Goal: Communication & Community: Share content

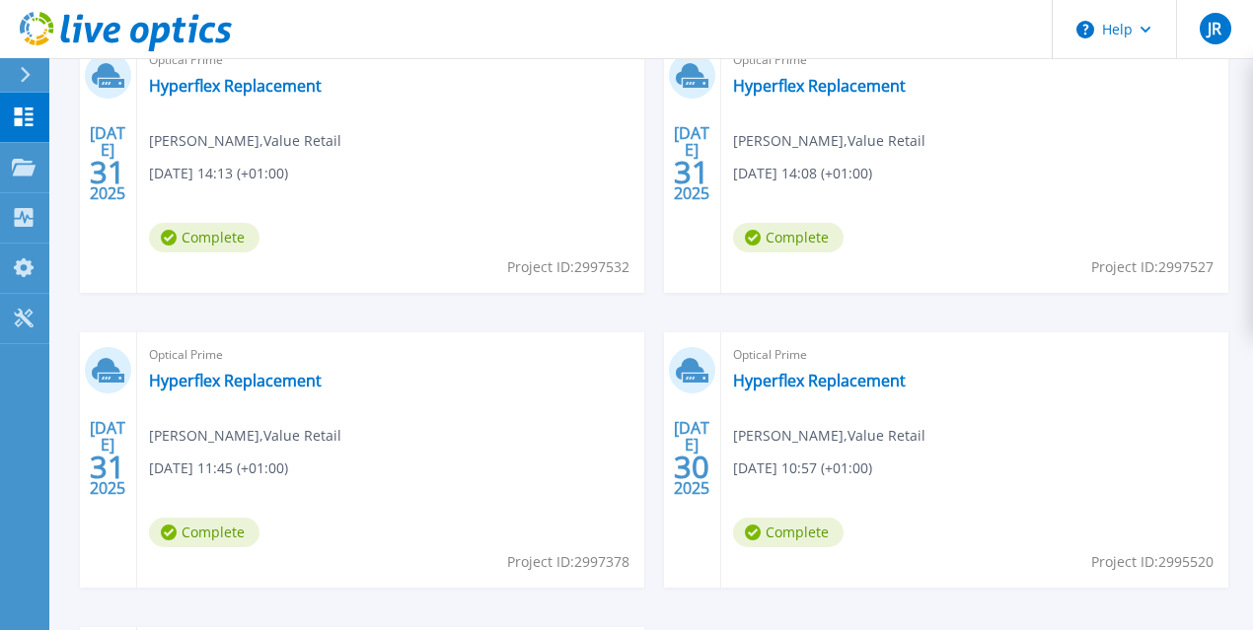
scroll to position [726, 0]
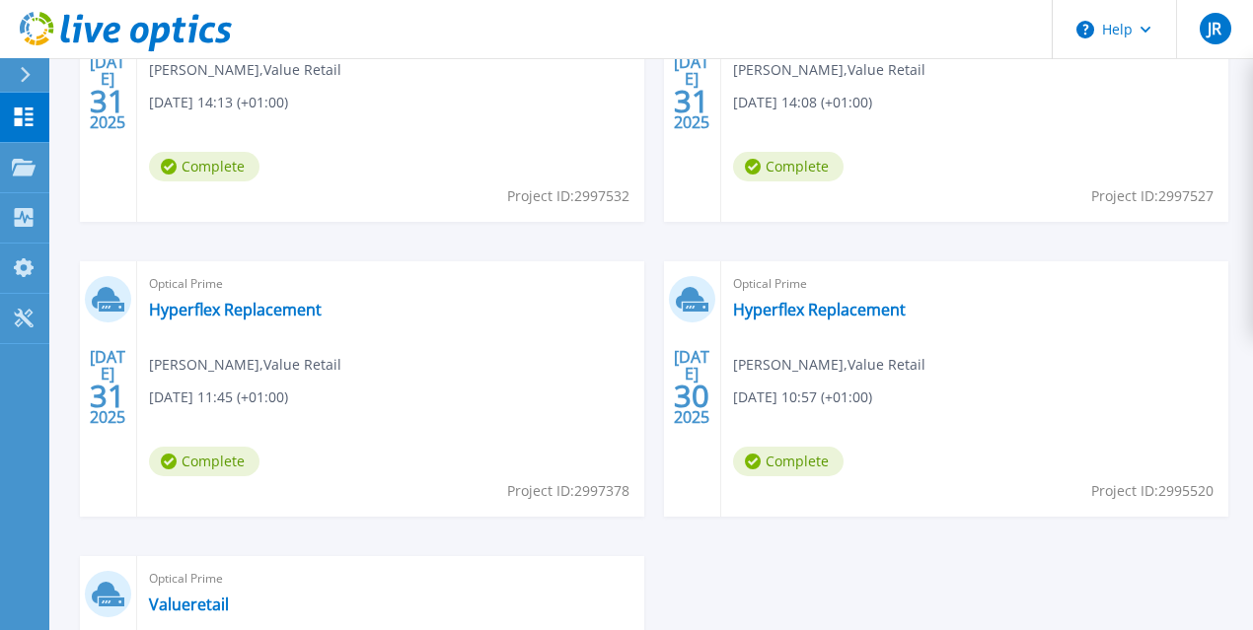
click at [223, 156] on span "Complete" at bounding box center [204, 167] width 110 height 30
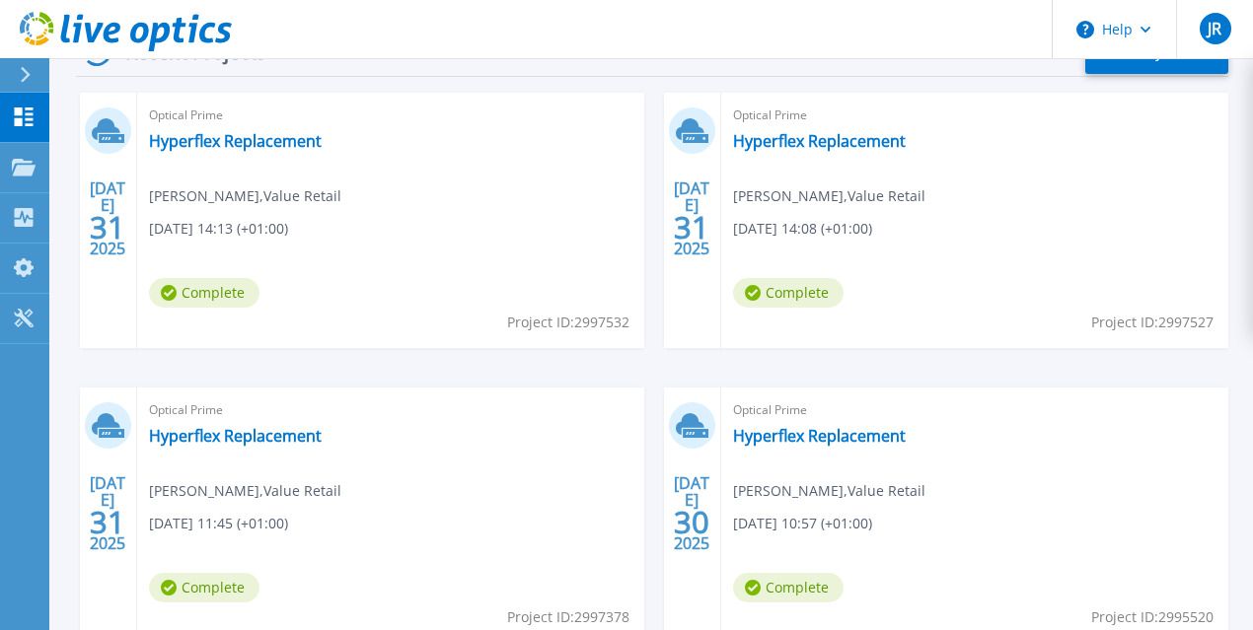
scroll to position [595, 0]
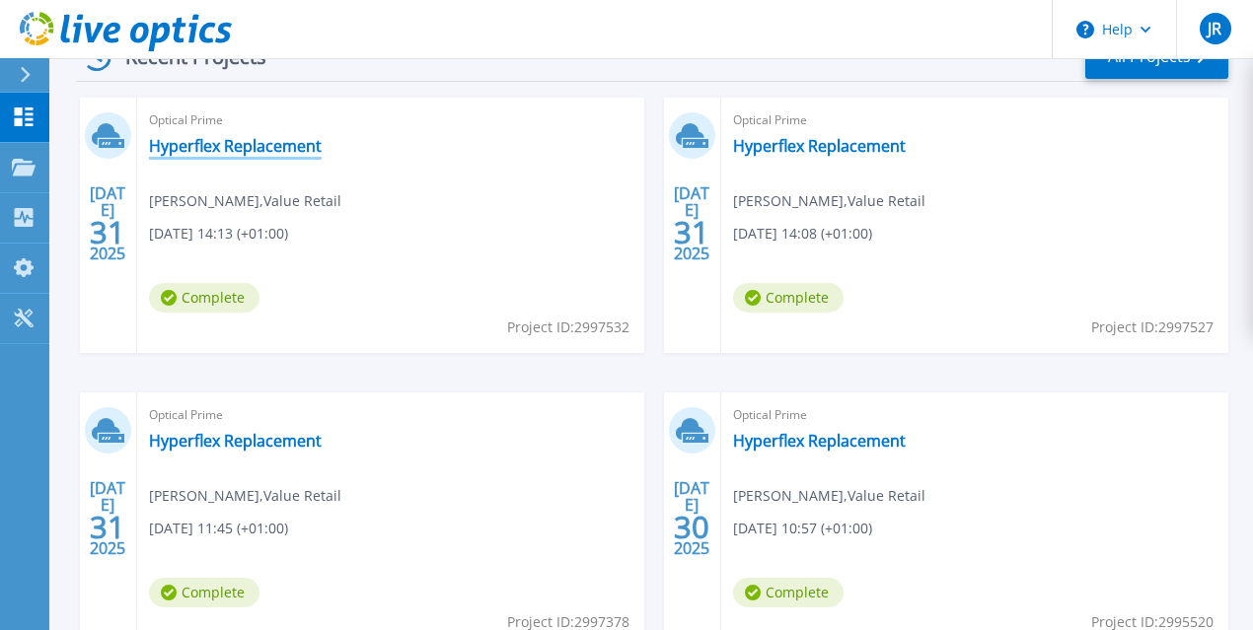
click at [214, 150] on link "Hyperflex Replacement" at bounding box center [235, 146] width 173 height 20
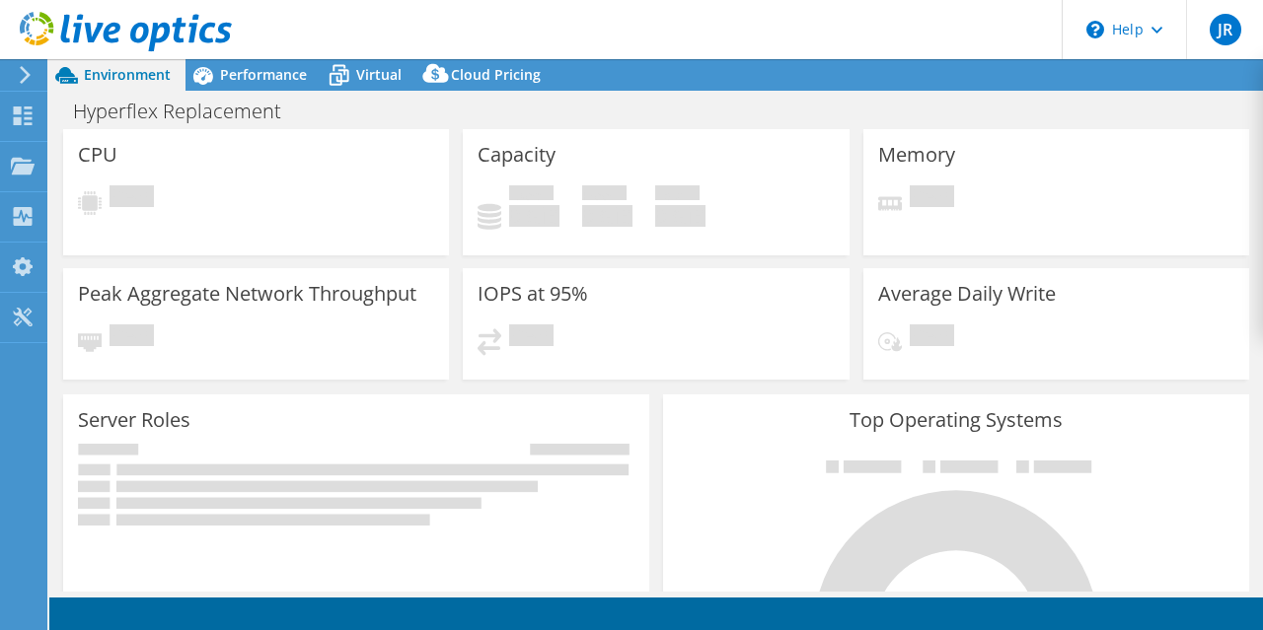
select select "USD"
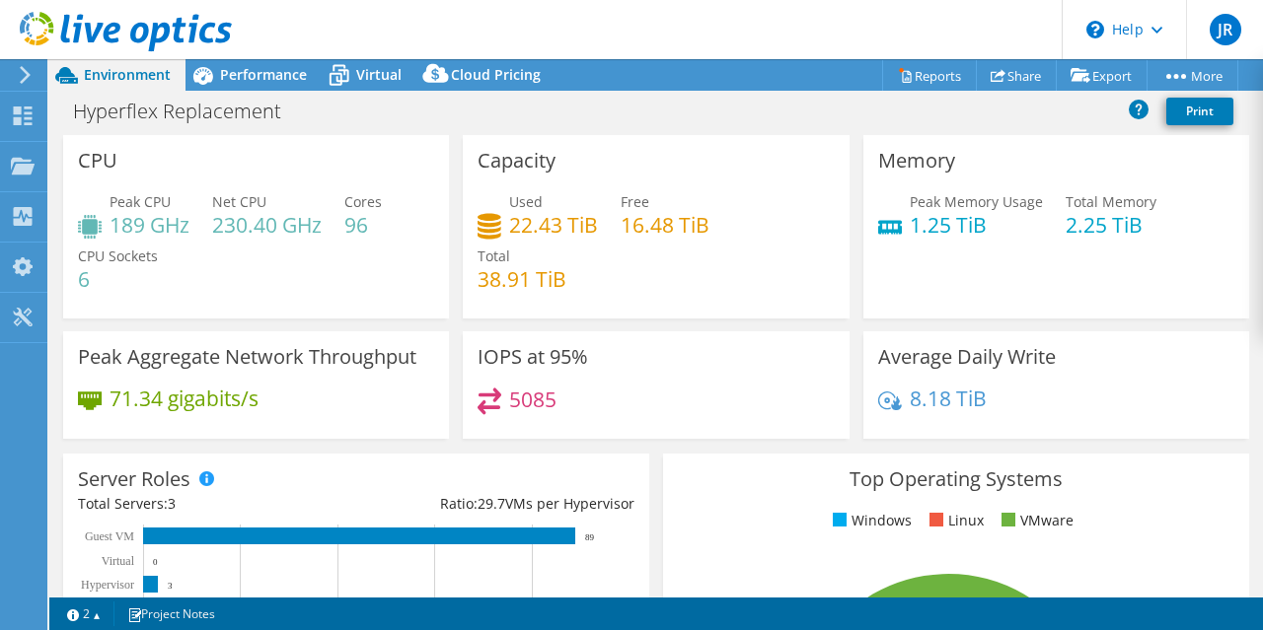
click at [543, 254] on div "Total 38.91 TiB" at bounding box center [522, 268] width 89 height 44
click at [502, 191] on div "Used 22.43 TiB" at bounding box center [538, 213] width 120 height 44
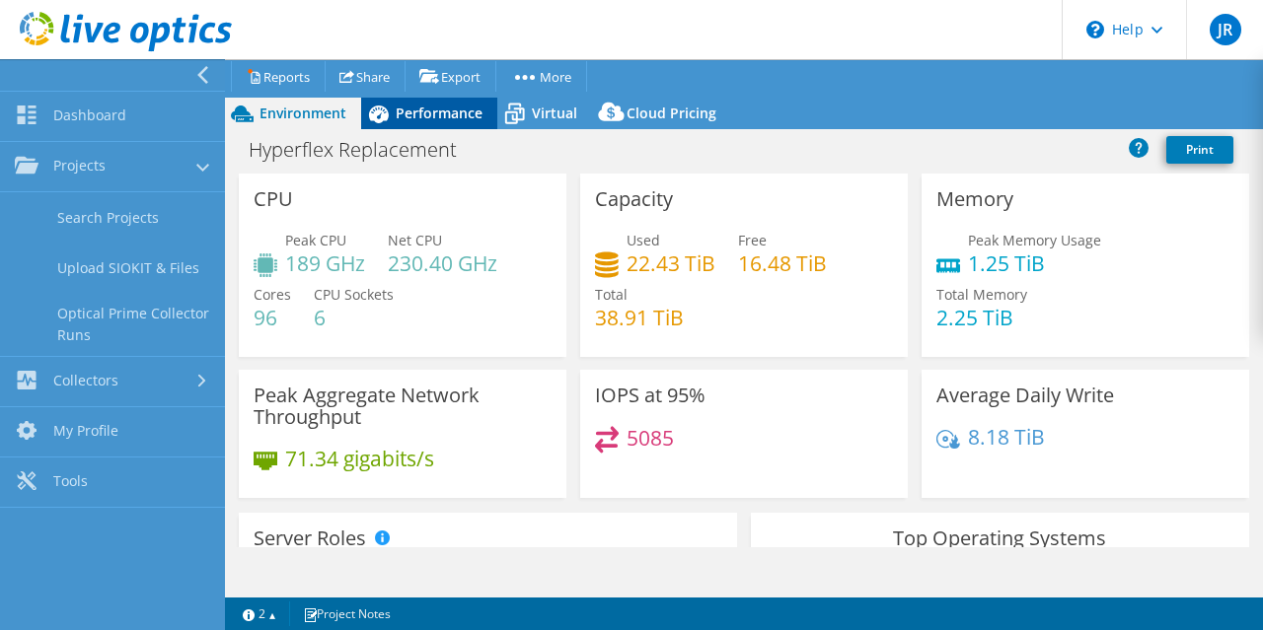
click at [430, 119] on span "Performance" at bounding box center [439, 113] width 87 height 19
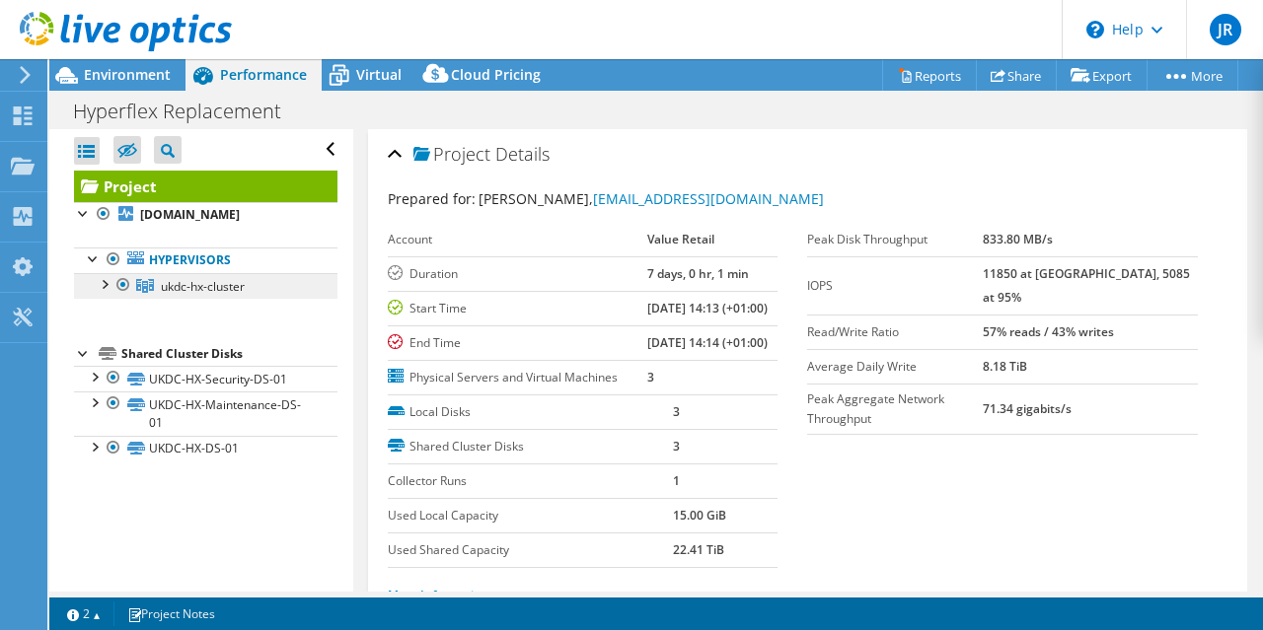
click at [183, 284] on span "ukdc-hx-cluster" at bounding box center [203, 286] width 84 height 17
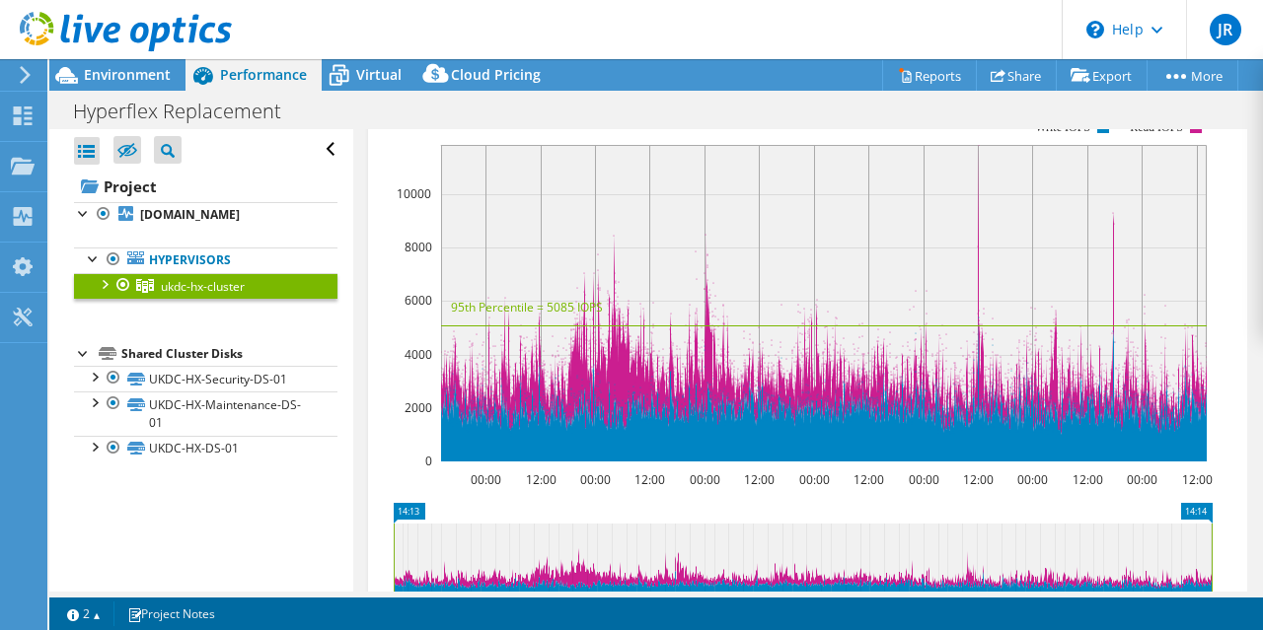
scroll to position [262, 0]
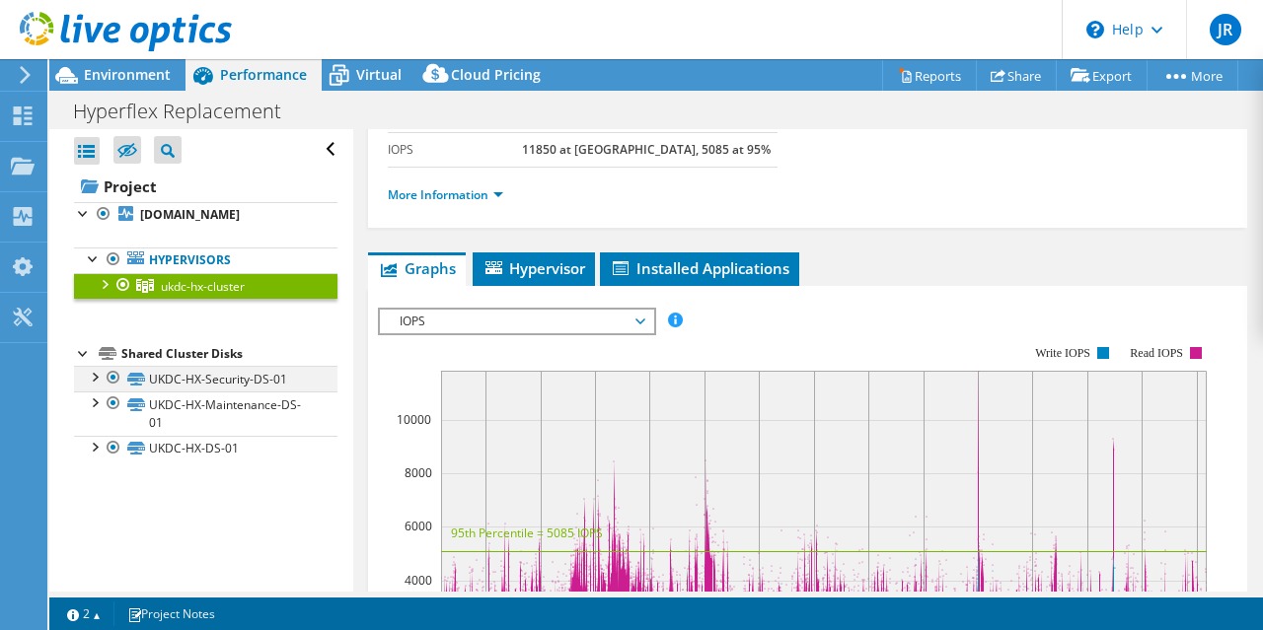
click at [93, 373] on div at bounding box center [94, 376] width 20 height 20
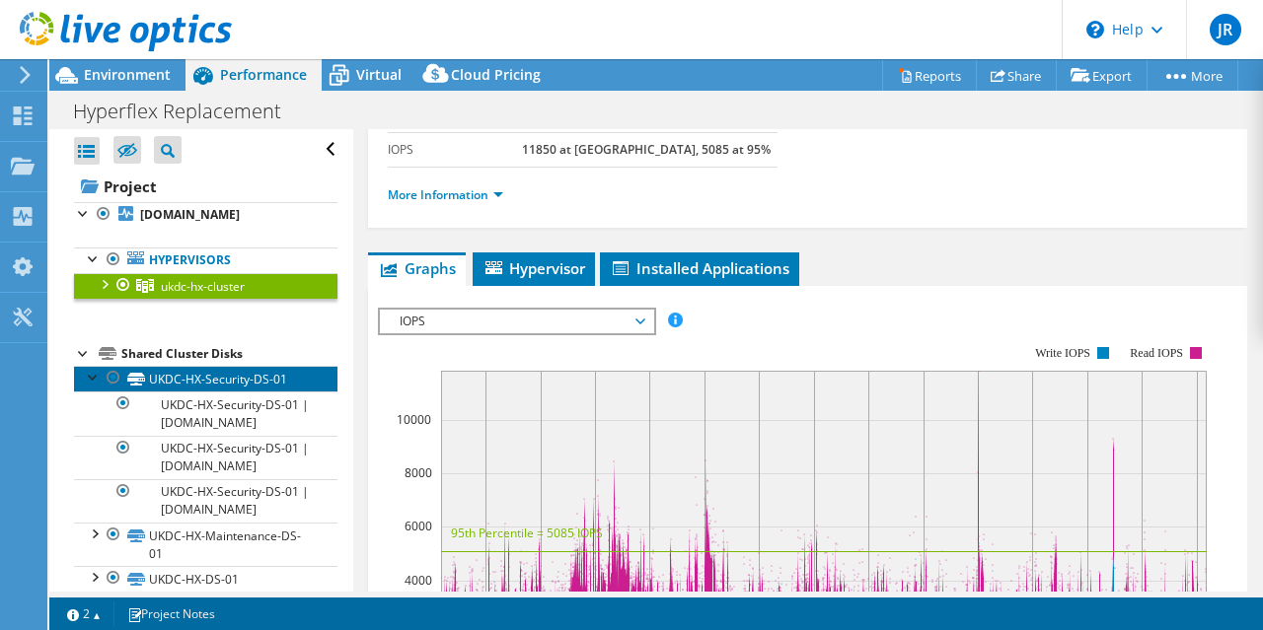
click at [206, 381] on link "UKDC-HX-Security-DS-01" at bounding box center [205, 379] width 263 height 26
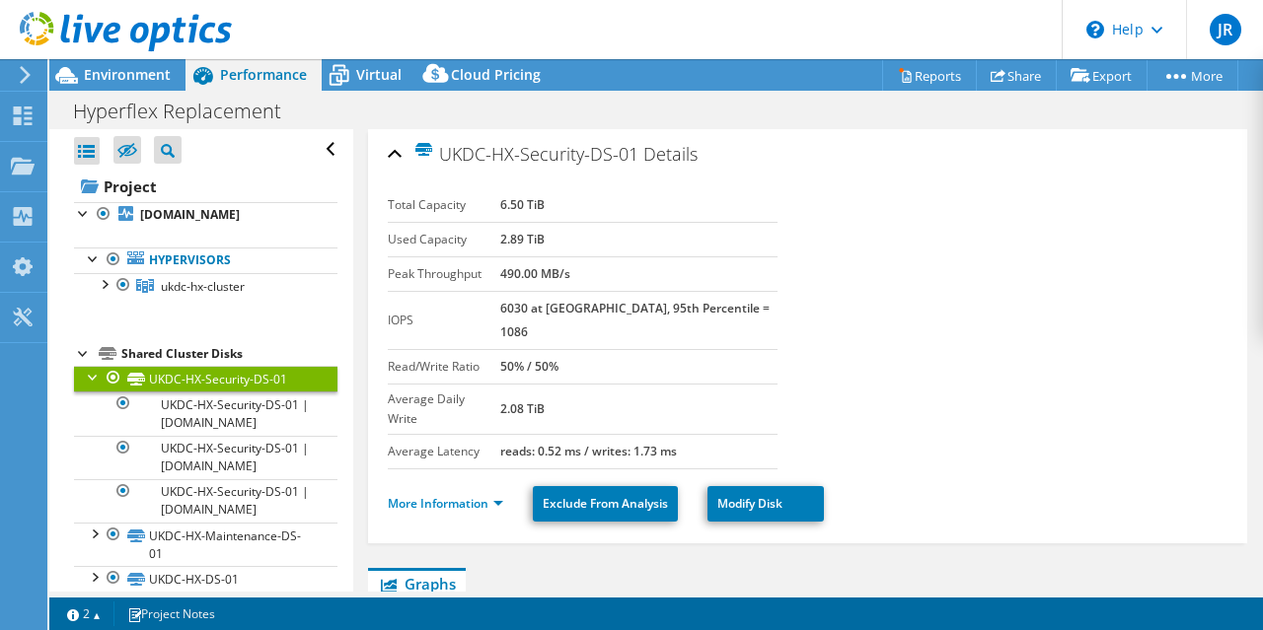
scroll to position [74, 0]
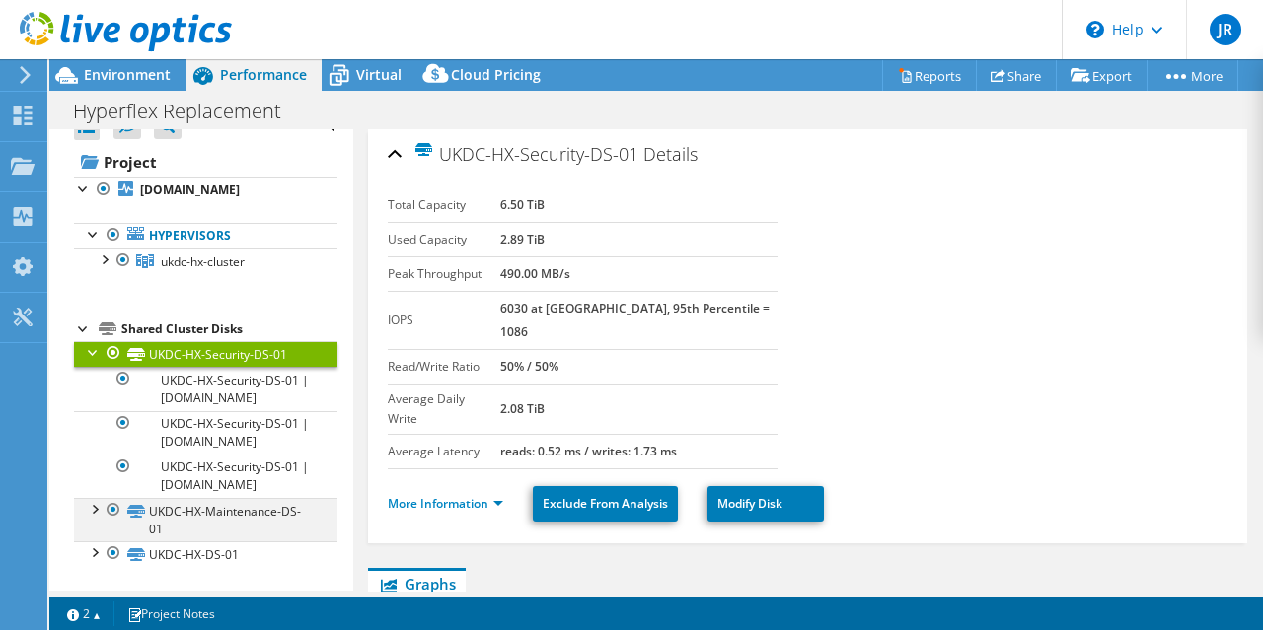
click at [93, 508] on div at bounding box center [94, 508] width 20 height 20
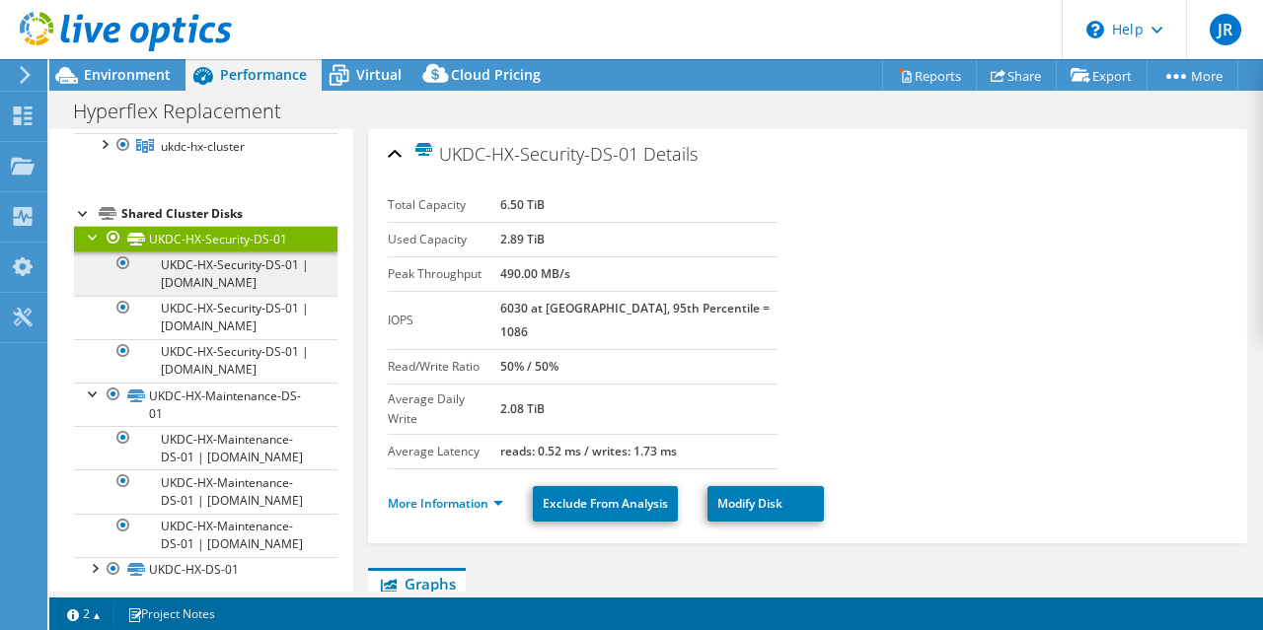
scroll to position [205, 0]
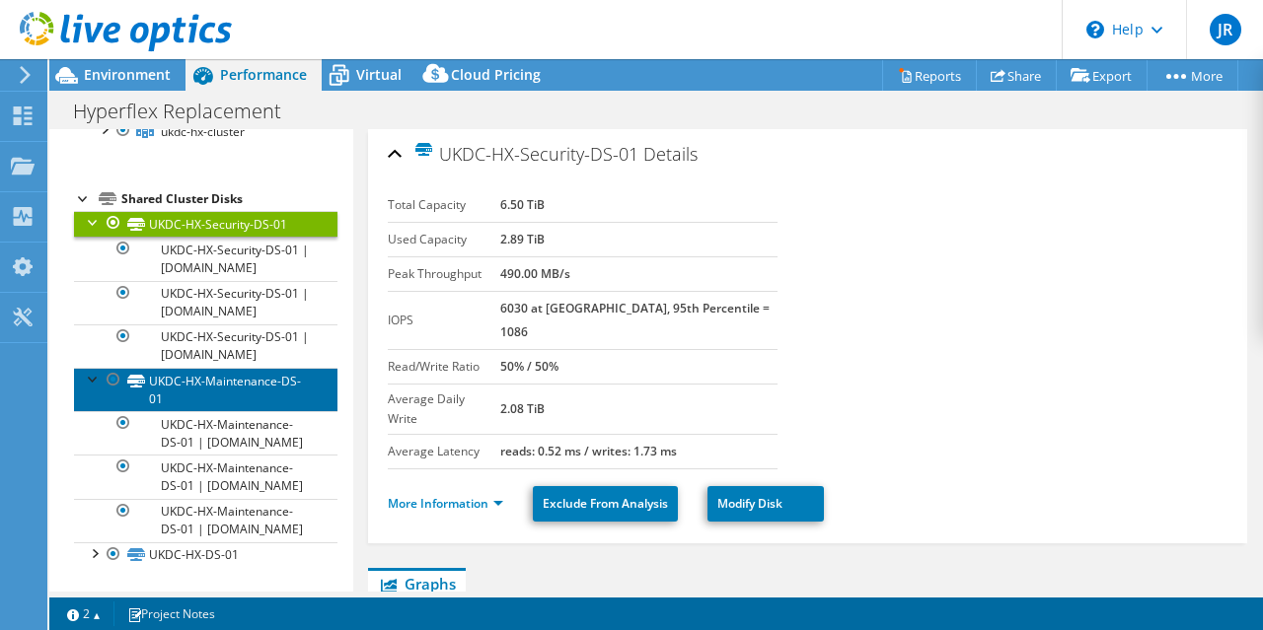
click at [217, 381] on link "UKDC-HX-Maintenance-DS-01" at bounding box center [205, 389] width 263 height 43
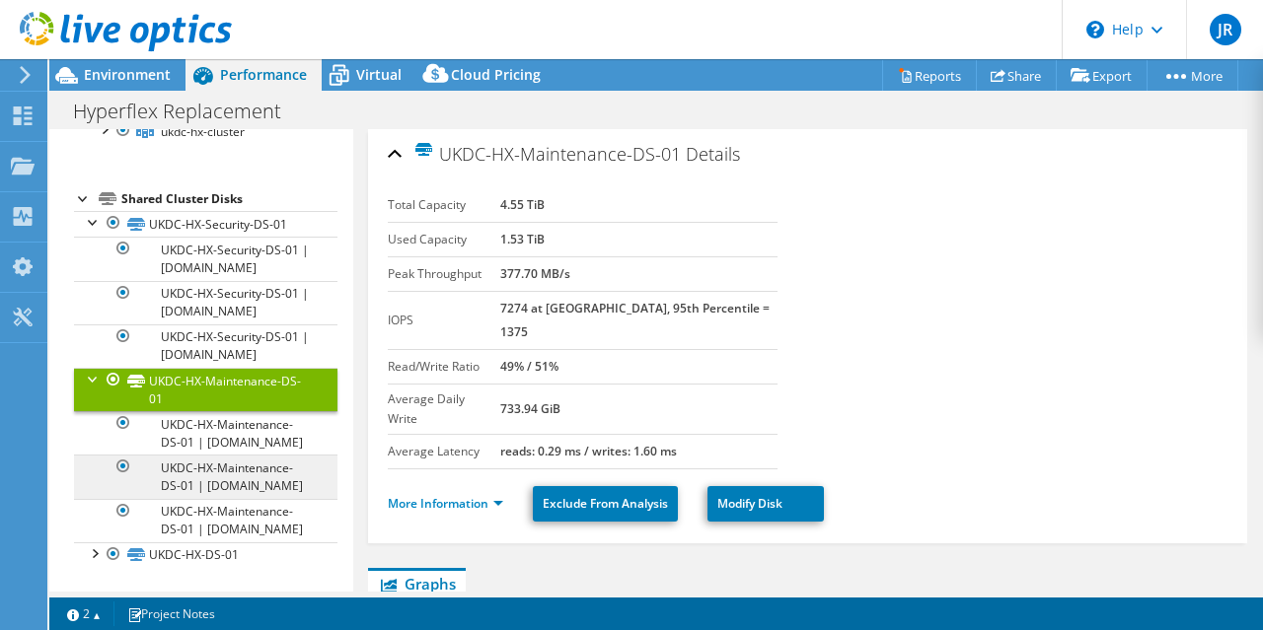
scroll to position [257, 0]
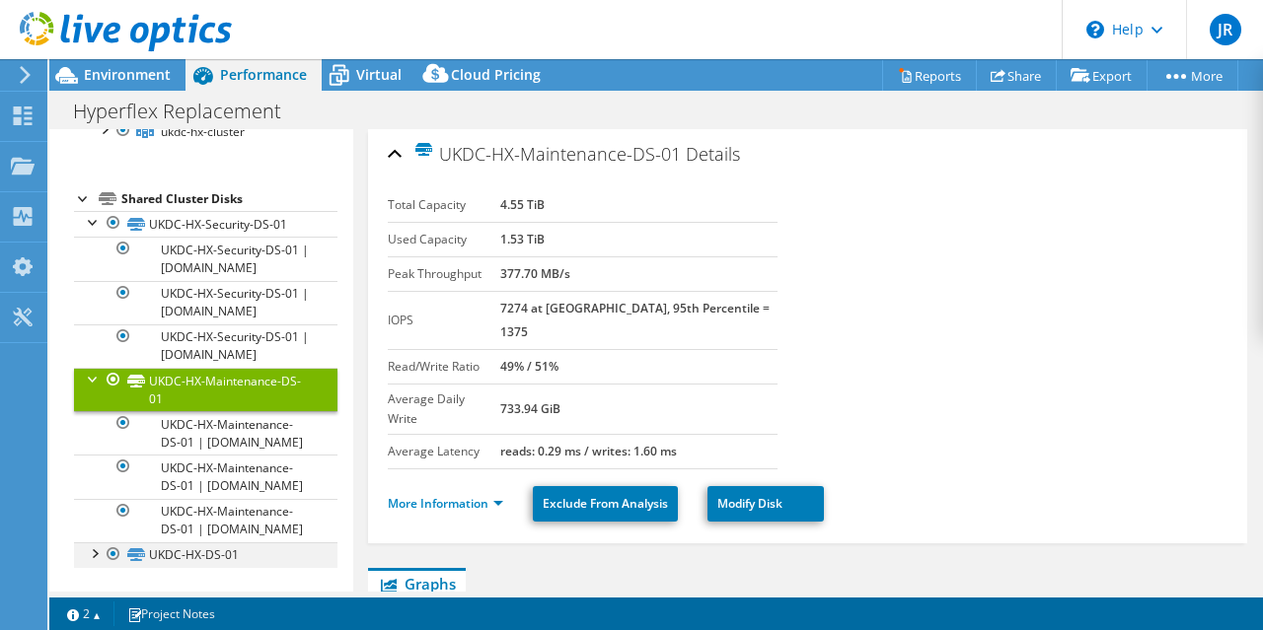
click at [95, 551] on div at bounding box center [94, 553] width 20 height 20
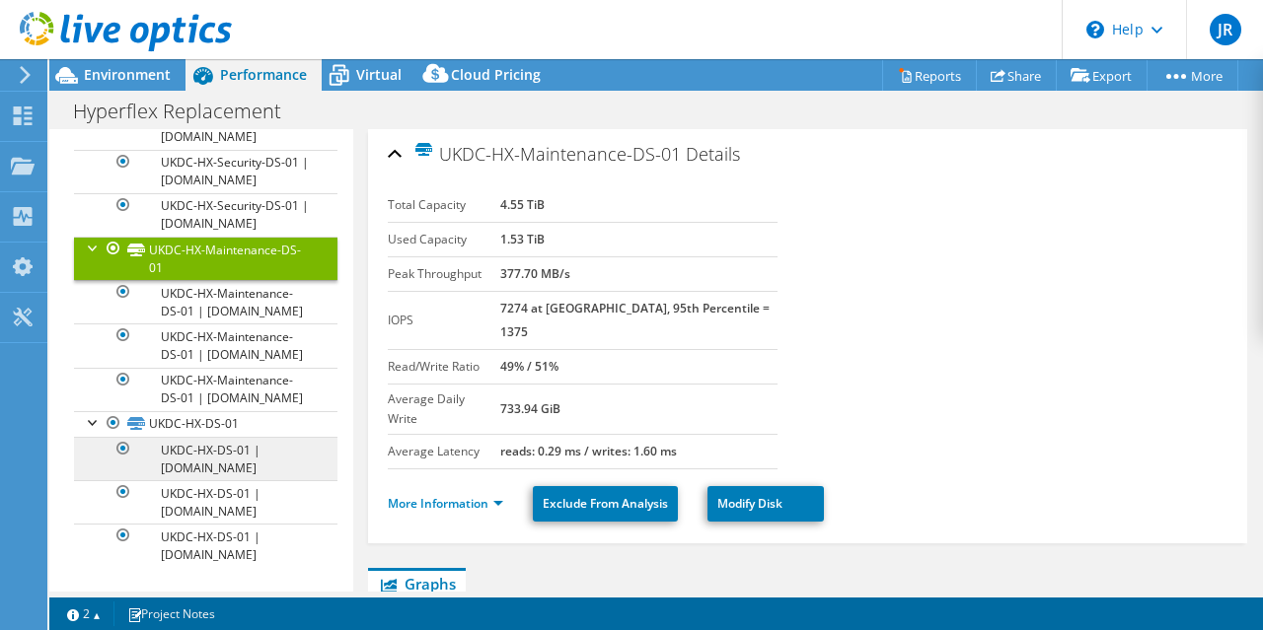
scroll to position [387, 0]
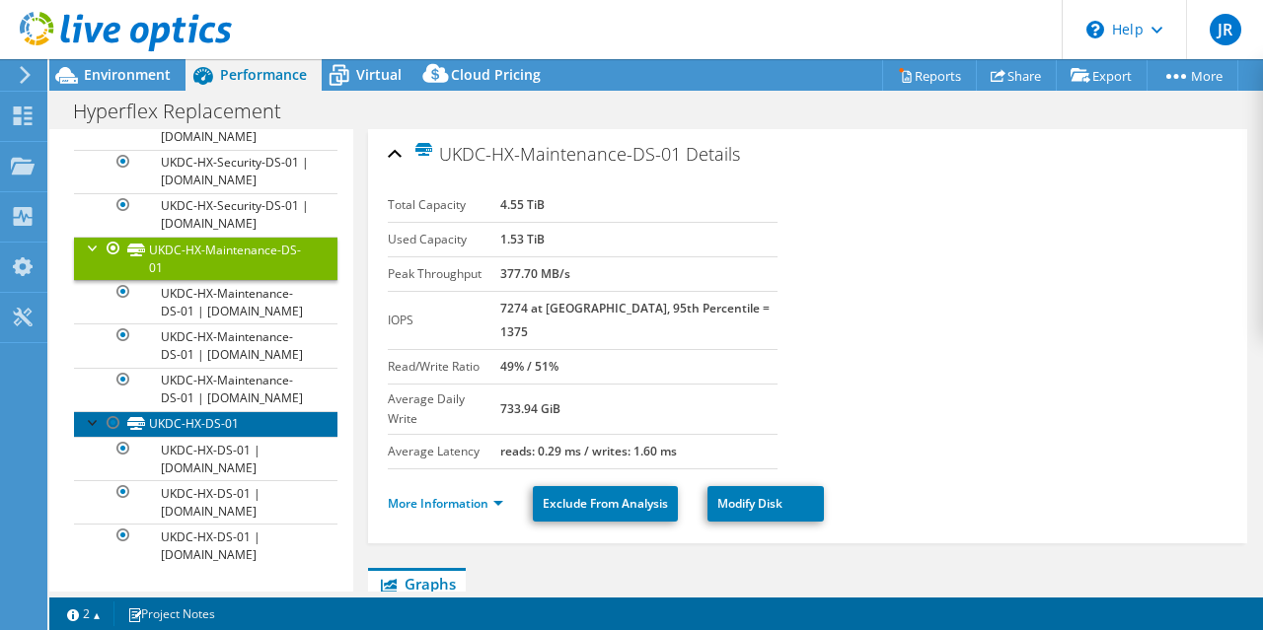
click at [213, 422] on link "UKDC-HX-DS-01" at bounding box center [205, 424] width 263 height 26
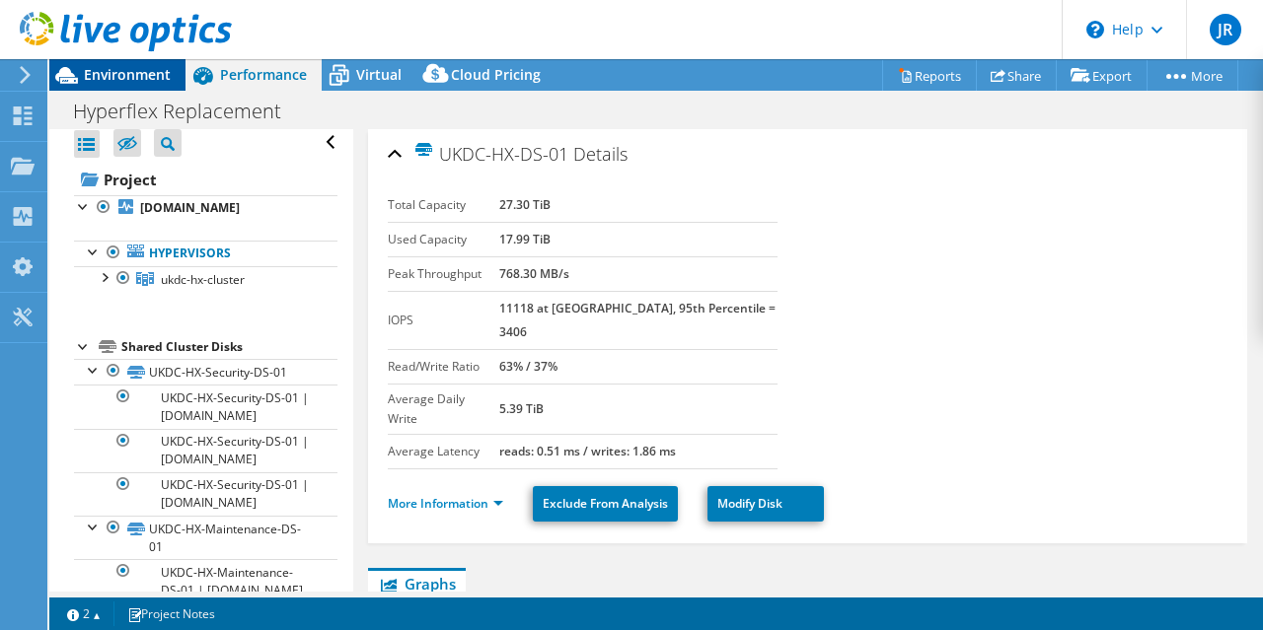
scroll to position [0, 0]
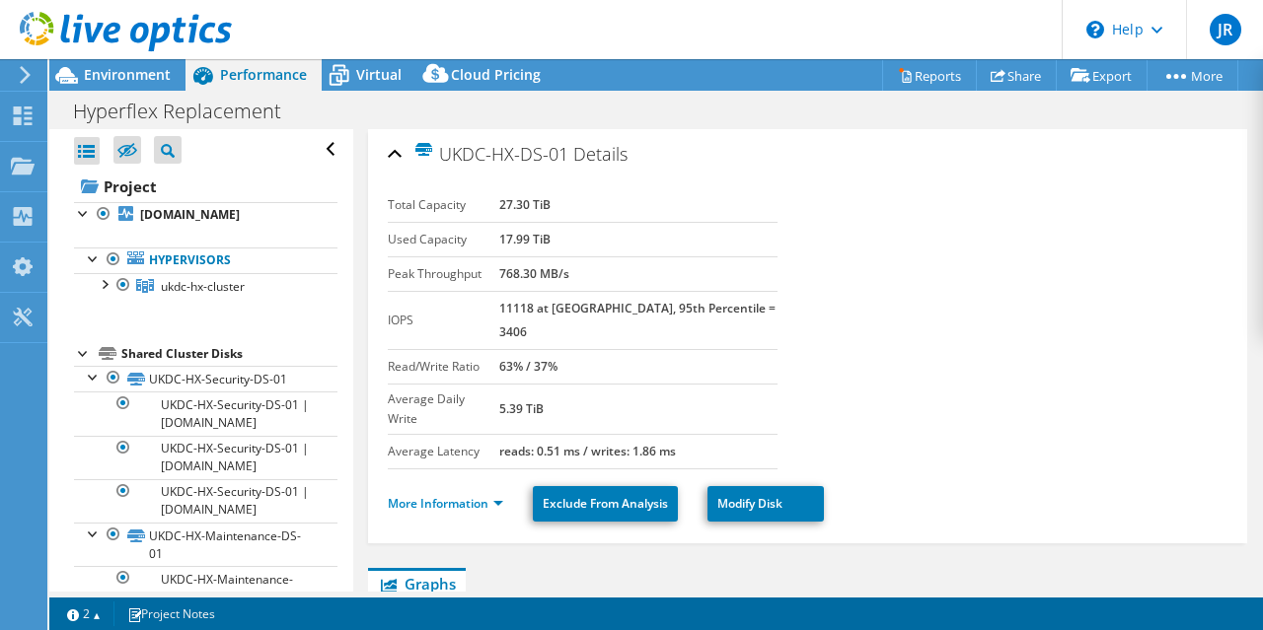
click at [393, 154] on div "UKDC-HX-DS-01 Details" at bounding box center [808, 155] width 841 height 42
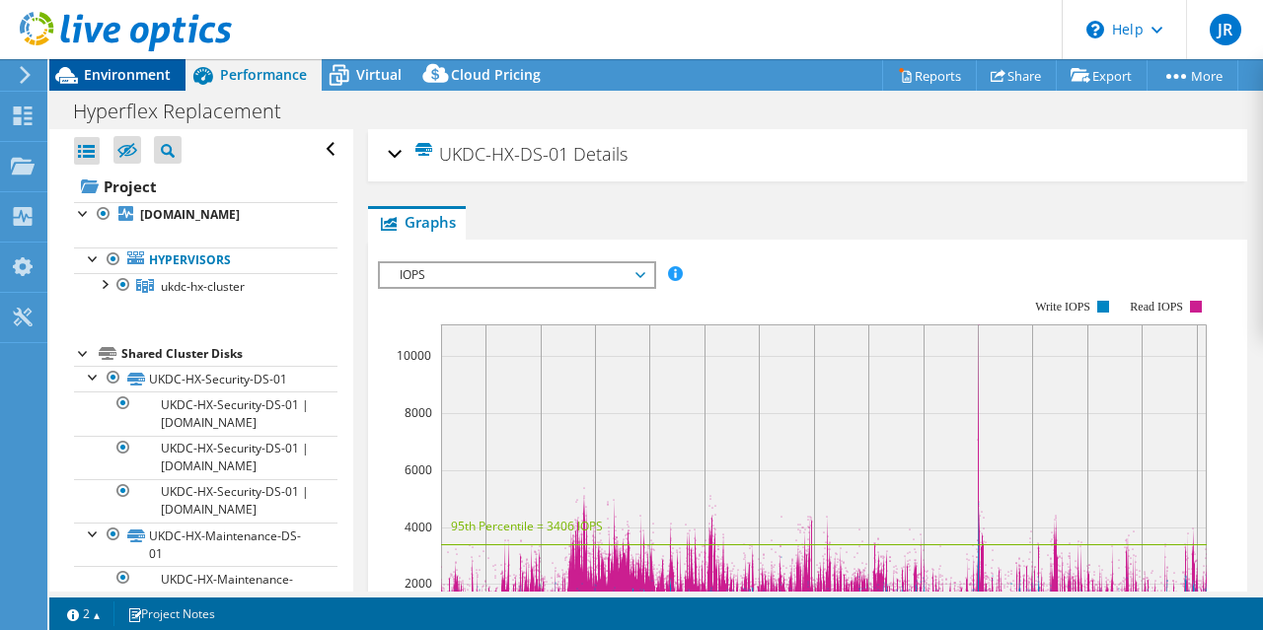
click at [141, 83] on span "Environment" at bounding box center [127, 74] width 87 height 19
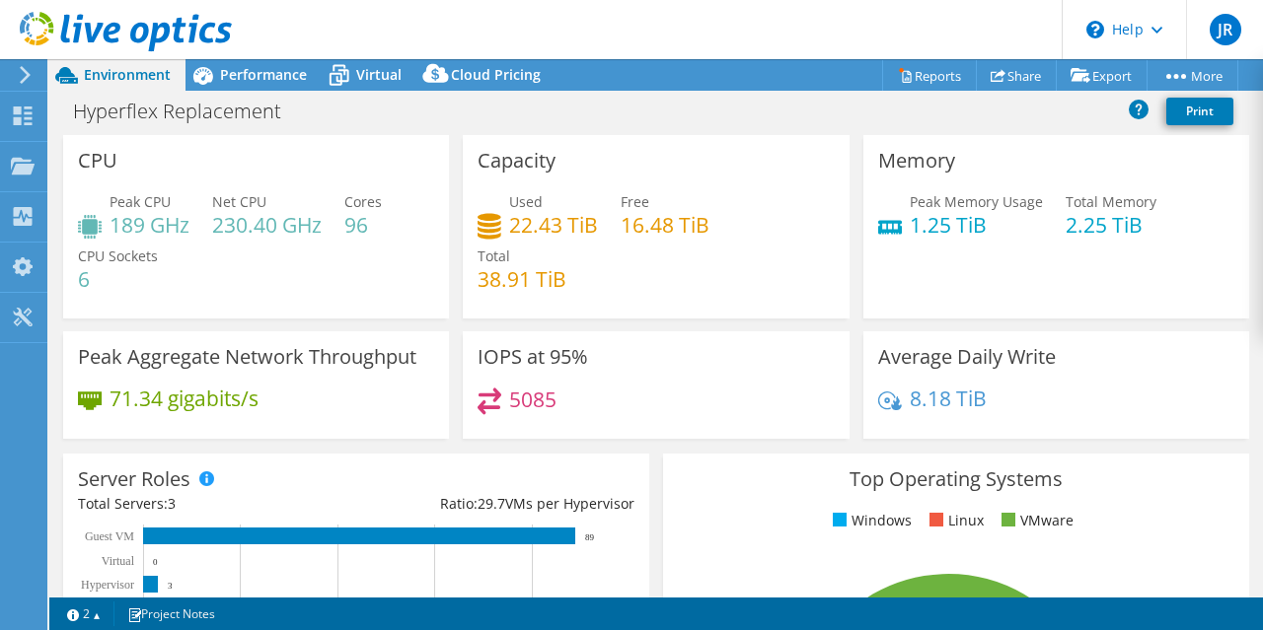
click at [540, 246] on div "Total 38.91 TiB" at bounding box center [522, 268] width 89 height 44
drag, startPoint x: 534, startPoint y: 205, endPoint x: 491, endPoint y: 163, distance: 60.0
click at [534, 204] on span "Used" at bounding box center [526, 201] width 34 height 19
click at [489, 151] on h3 "Capacity" at bounding box center [517, 161] width 78 height 22
click at [247, 68] on span "Performance" at bounding box center [263, 74] width 87 height 19
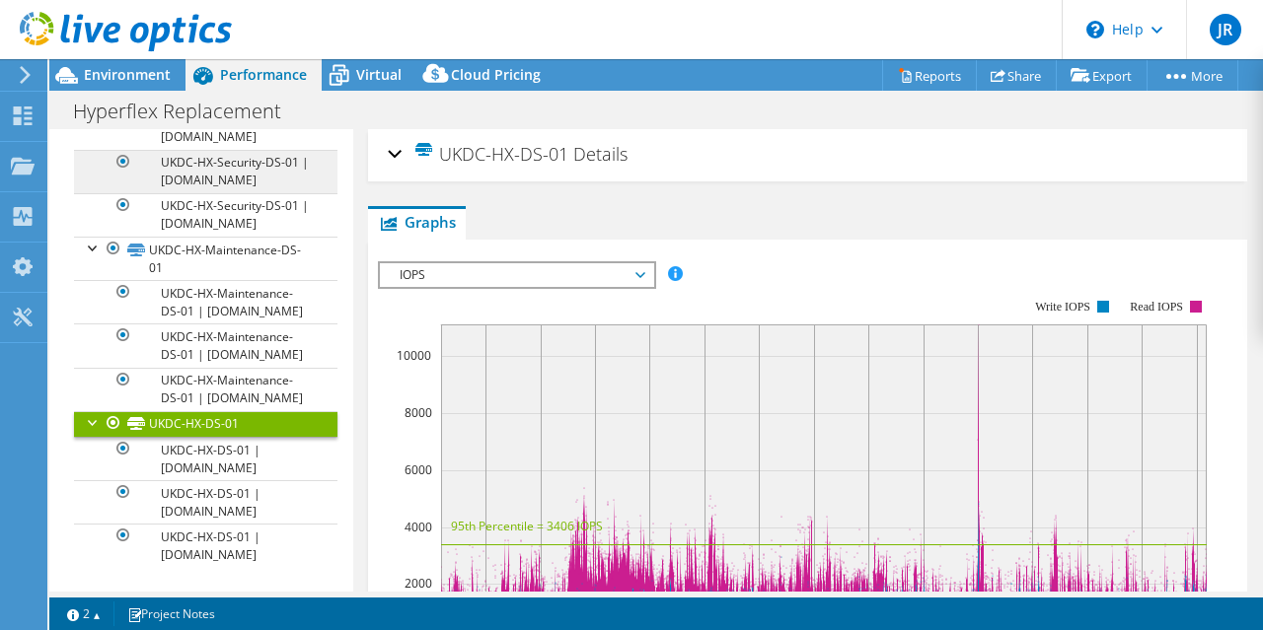
scroll to position [387, 0]
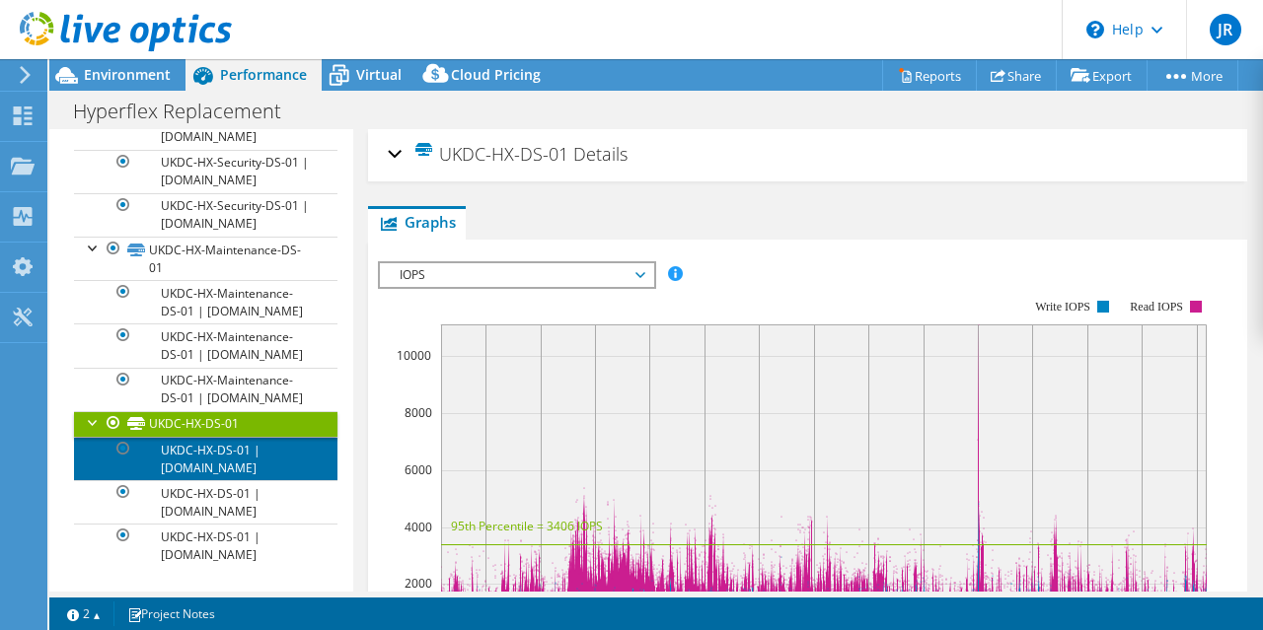
click at [228, 458] on link "UKDC-HX-DS-01 | [DOMAIN_NAME]" at bounding box center [205, 458] width 263 height 43
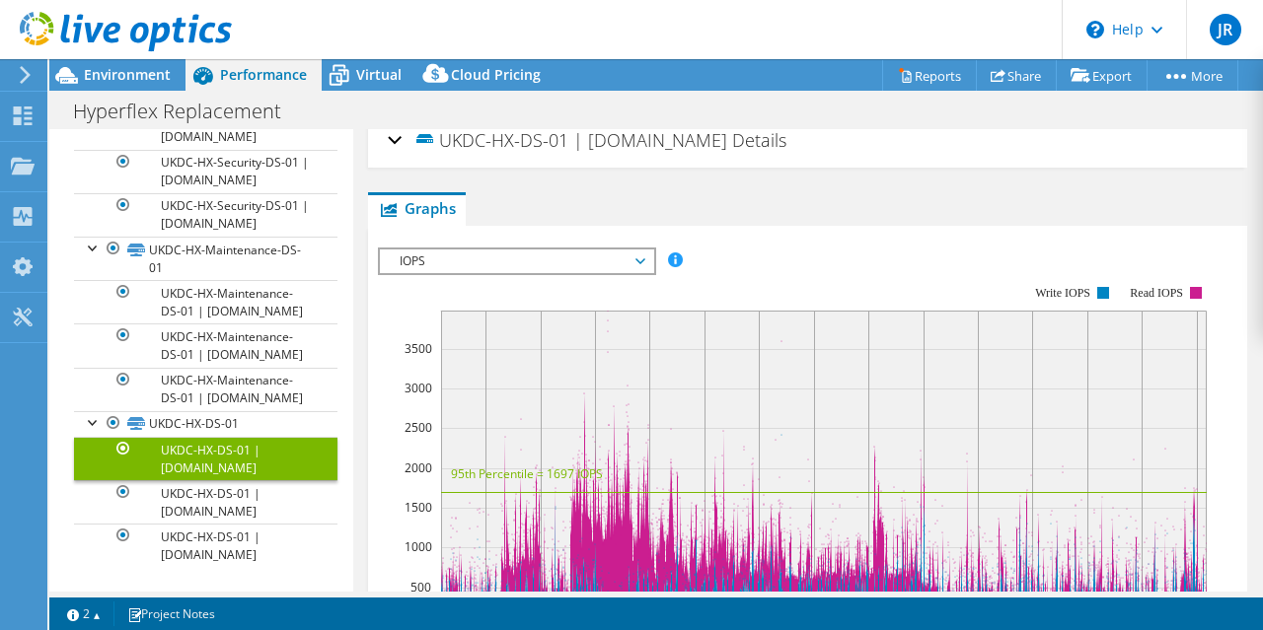
scroll to position [0, 0]
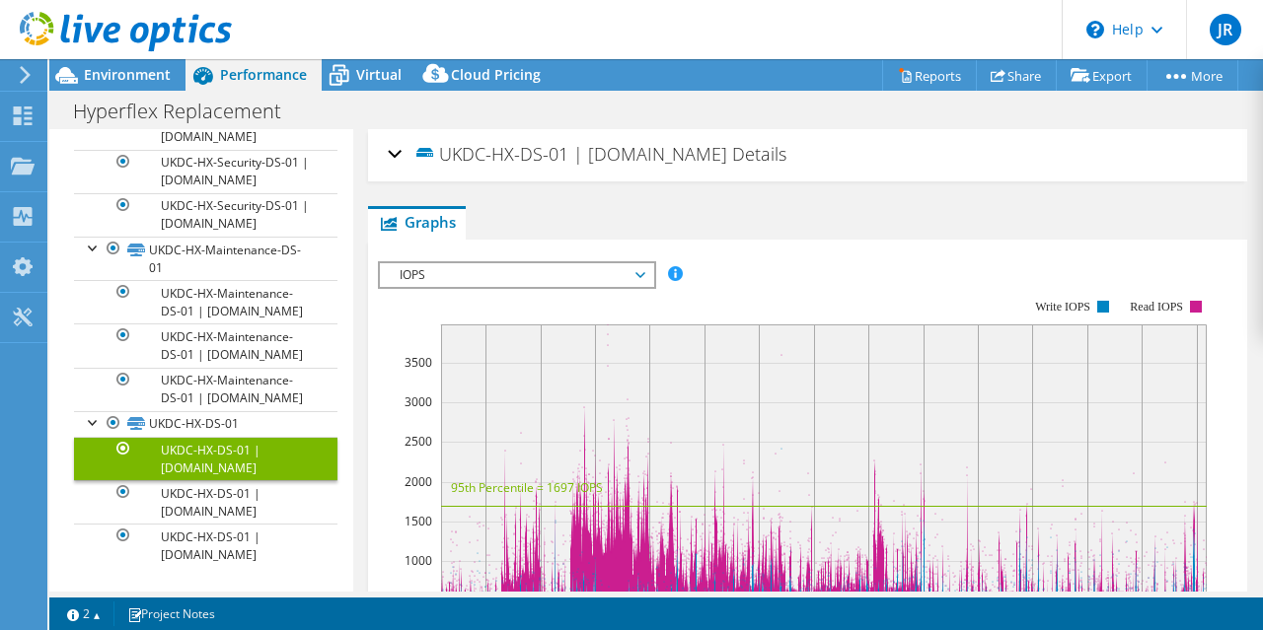
click at [624, 266] on span "IOPS" at bounding box center [517, 275] width 254 height 24
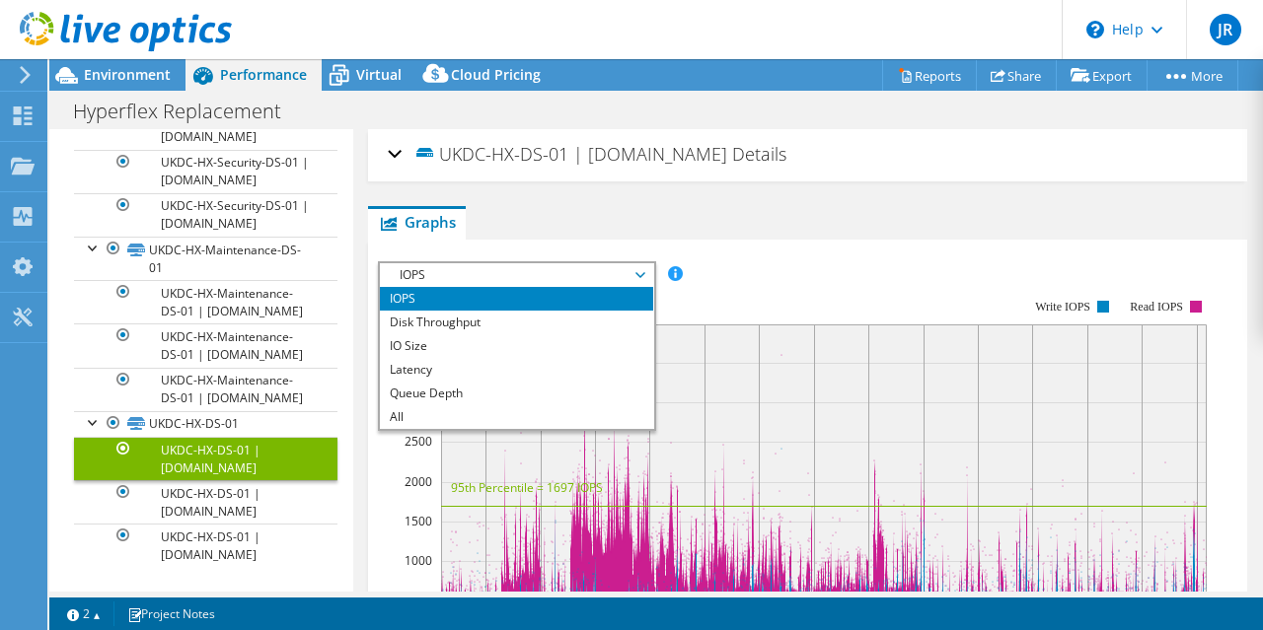
click at [803, 243] on div "IOPS Disk Throughput IO Size Latency Queue Depth CPU Percentage Memory Page Fau…" at bounding box center [808, 588] width 860 height 696
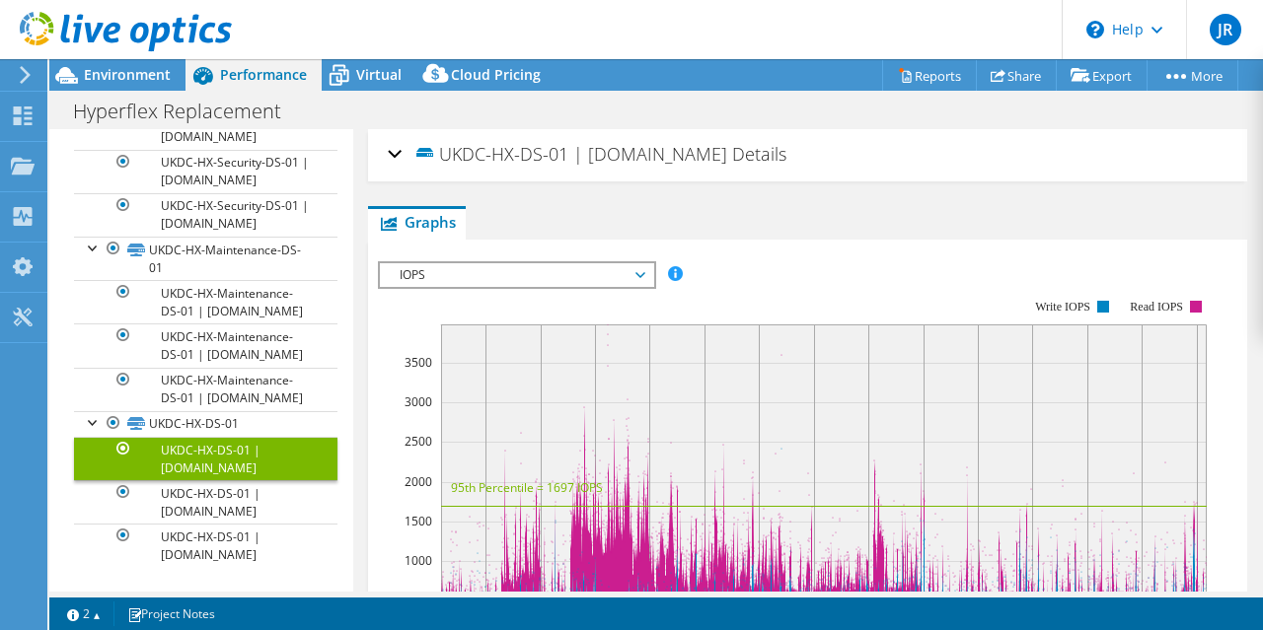
click at [713, 154] on span "UKDC-HX-DS-01 | [DOMAIN_NAME]" at bounding box center [570, 153] width 314 height 23
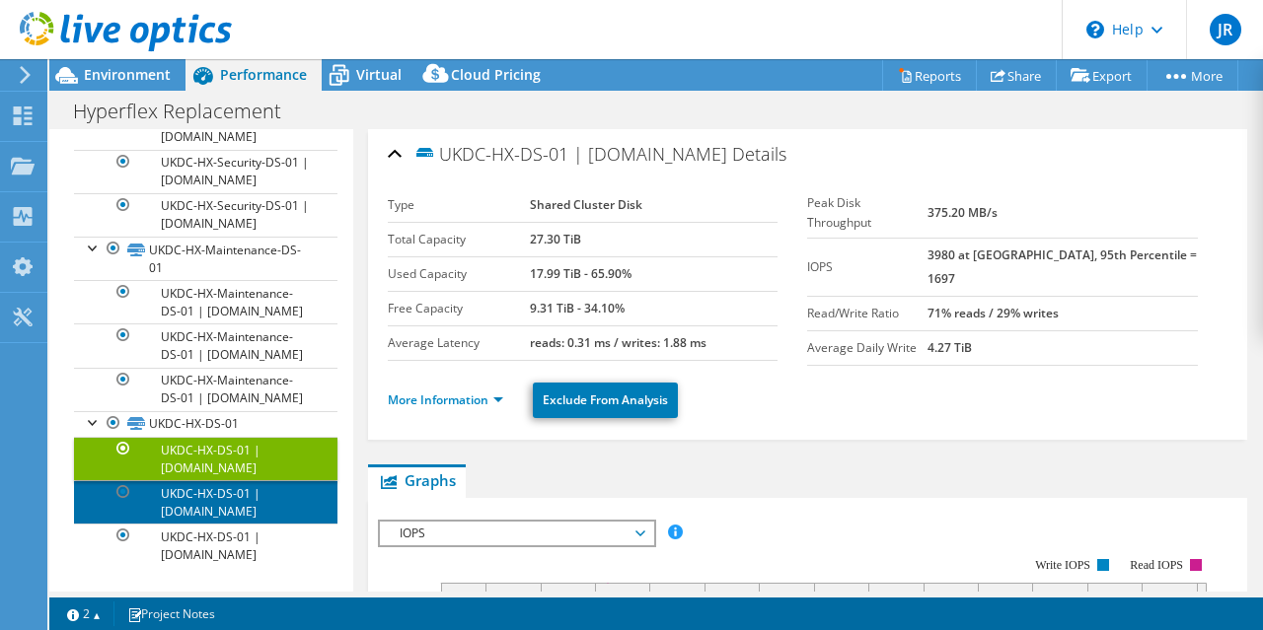
click at [195, 493] on link "UKDC-HX-DS-01 | [DOMAIN_NAME]" at bounding box center [205, 501] width 263 height 43
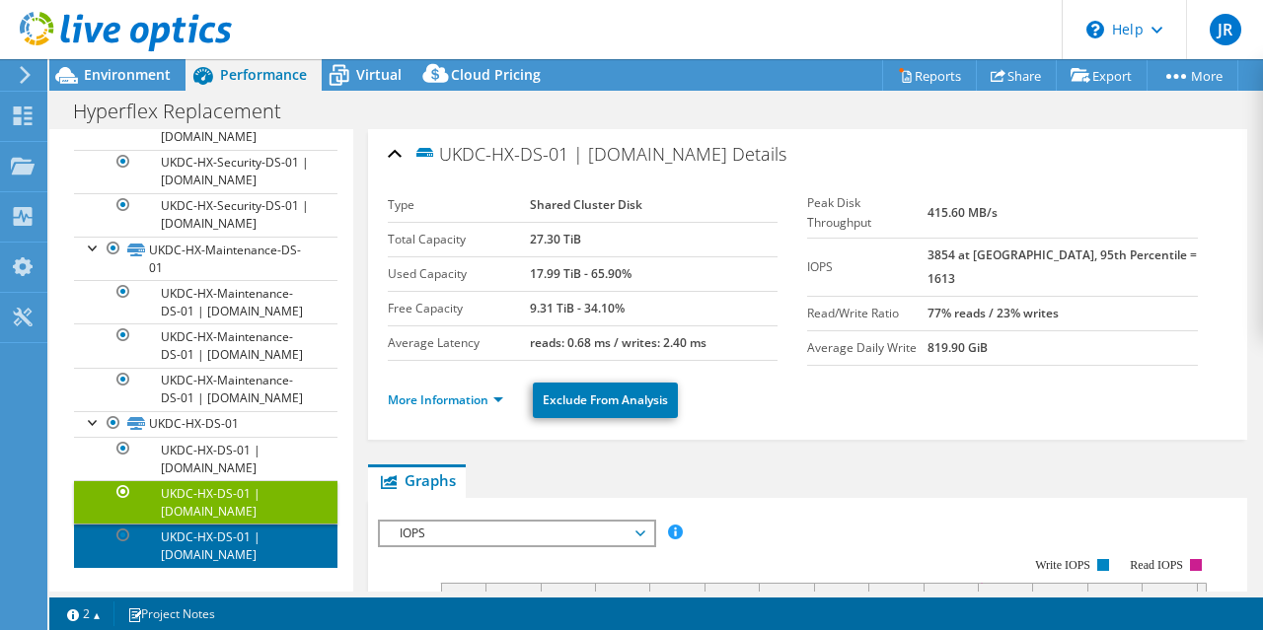
click at [201, 541] on link "UKDC-HX-DS-01 | [DOMAIN_NAME]" at bounding box center [205, 545] width 263 height 43
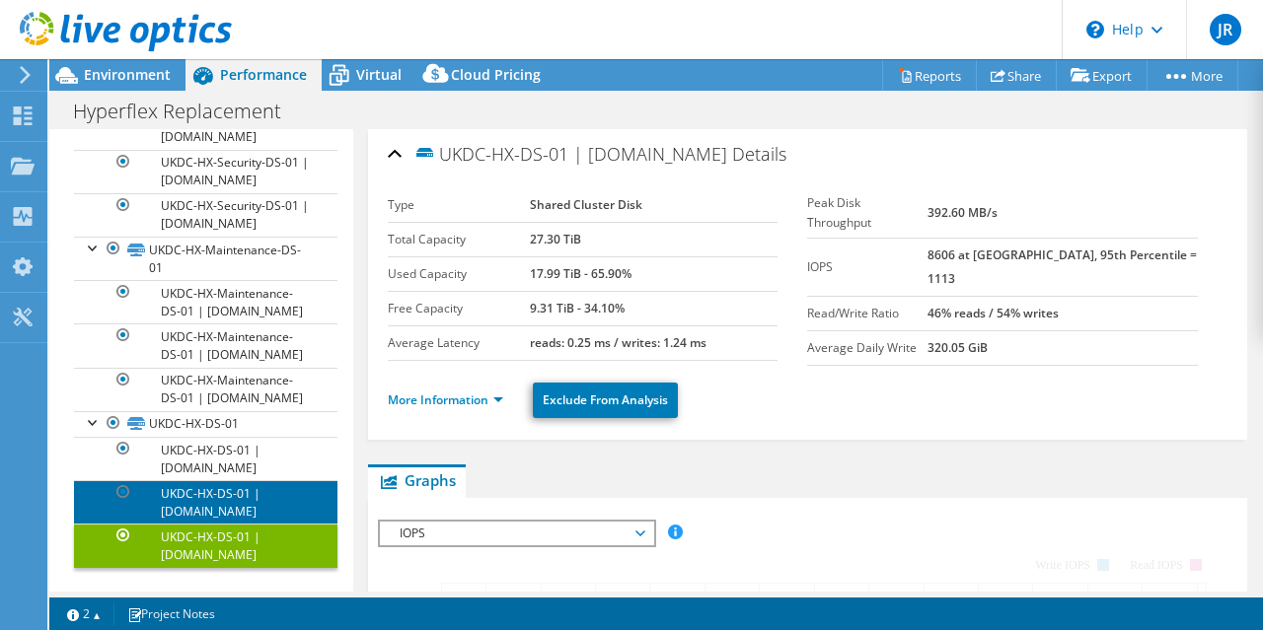
click at [201, 513] on link "UKDC-HX-DS-01 | [DOMAIN_NAME]" at bounding box center [205, 501] width 263 height 43
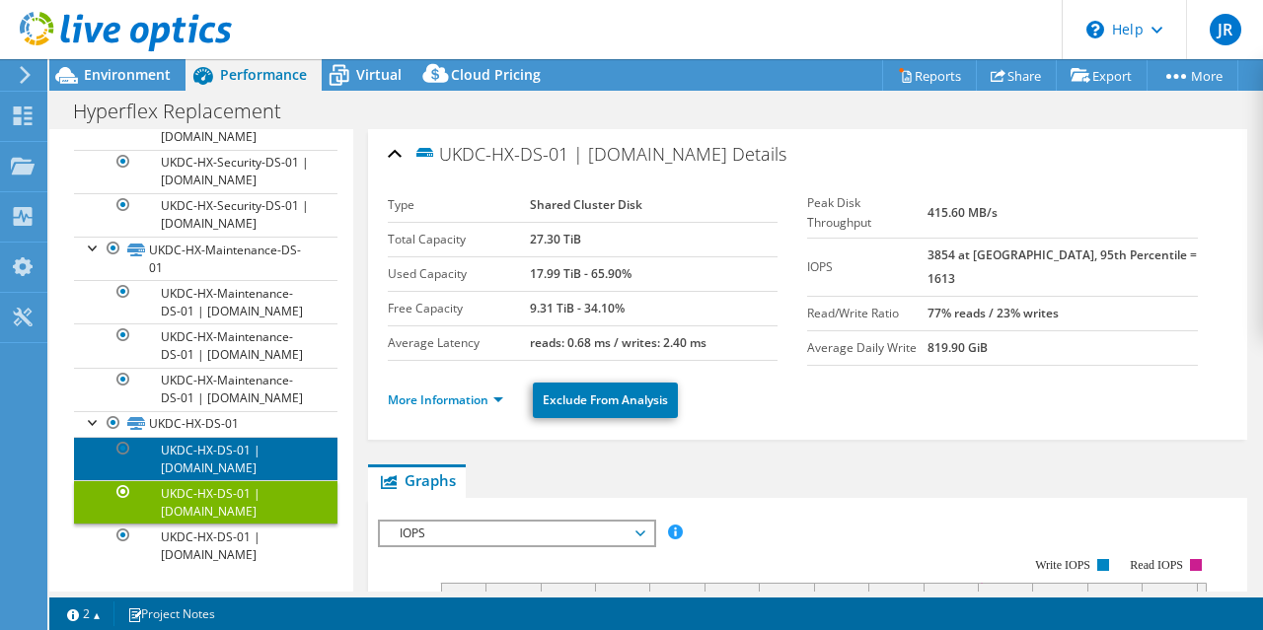
click at [201, 453] on link "UKDC-HX-DS-01 | [DOMAIN_NAME]" at bounding box center [205, 458] width 263 height 43
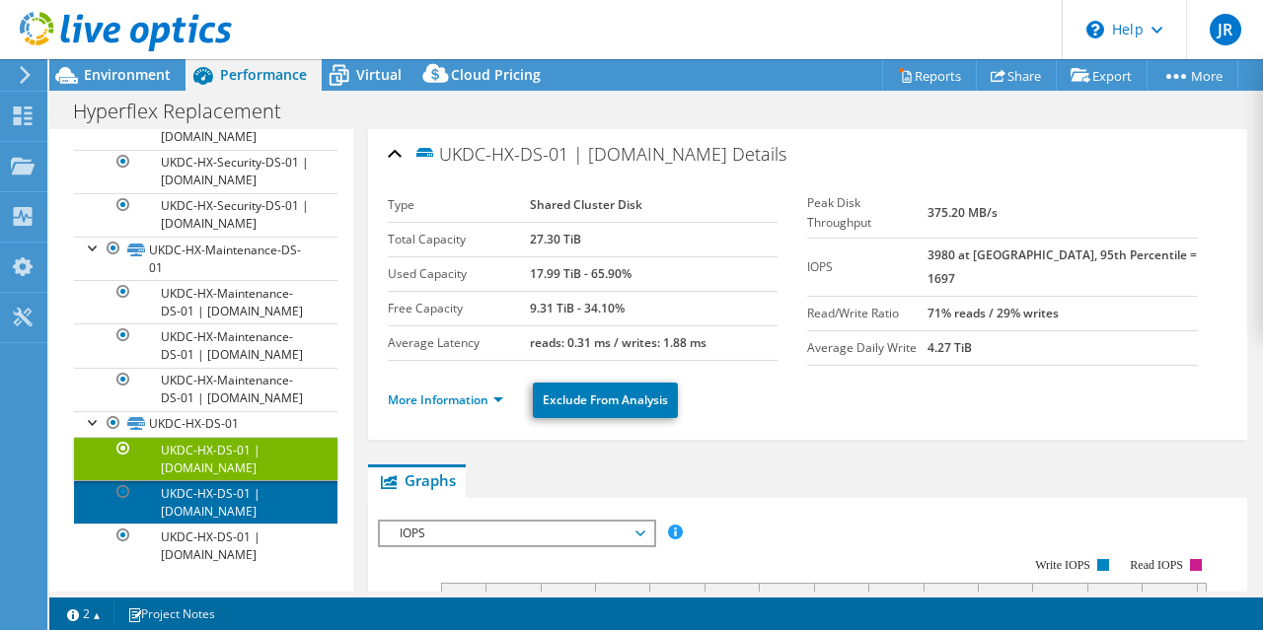
click at [201, 495] on link "UKDC-HX-DS-01 | [DOMAIN_NAME]" at bounding box center [205, 501] width 263 height 43
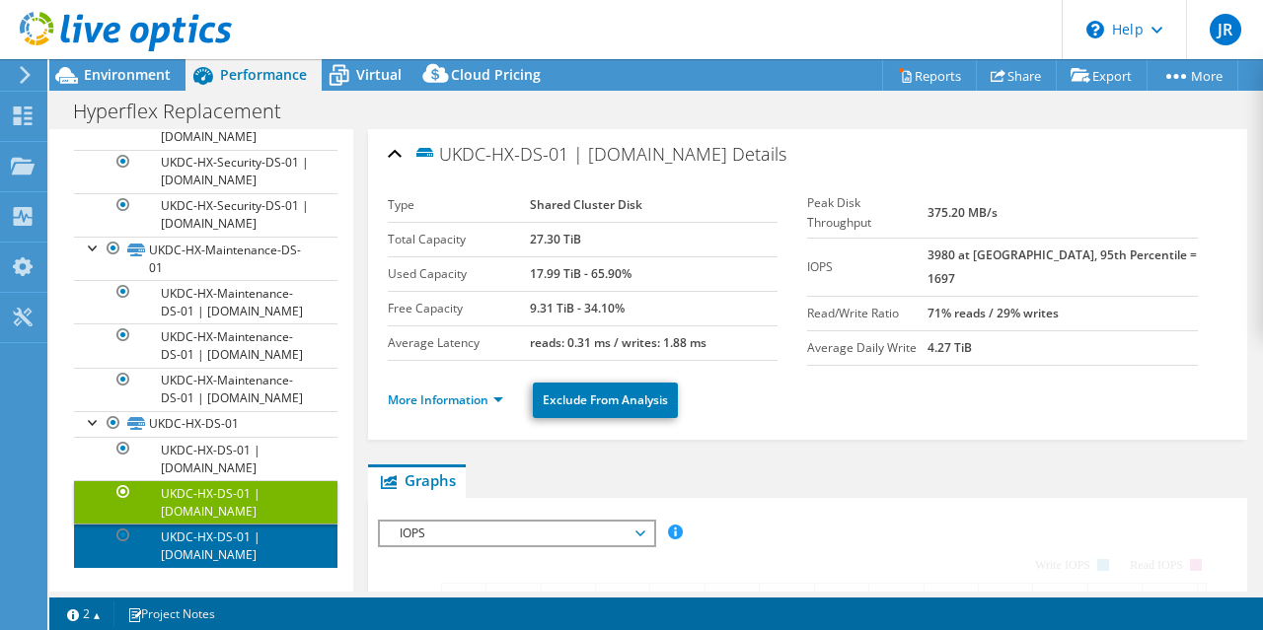
click at [213, 543] on link "UKDC-HX-DS-01 | [DOMAIN_NAME]" at bounding box center [205, 545] width 263 height 43
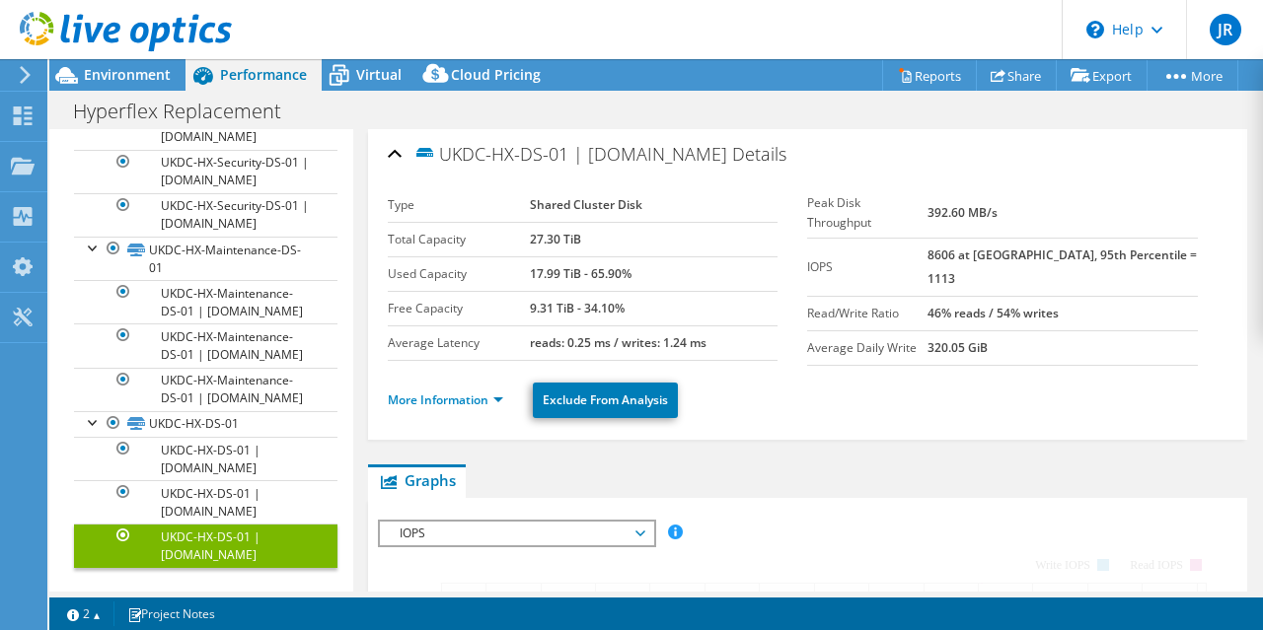
click at [210, 550] on link "UKDC-HX-DS-01 | [DOMAIN_NAME]" at bounding box center [205, 545] width 263 height 43
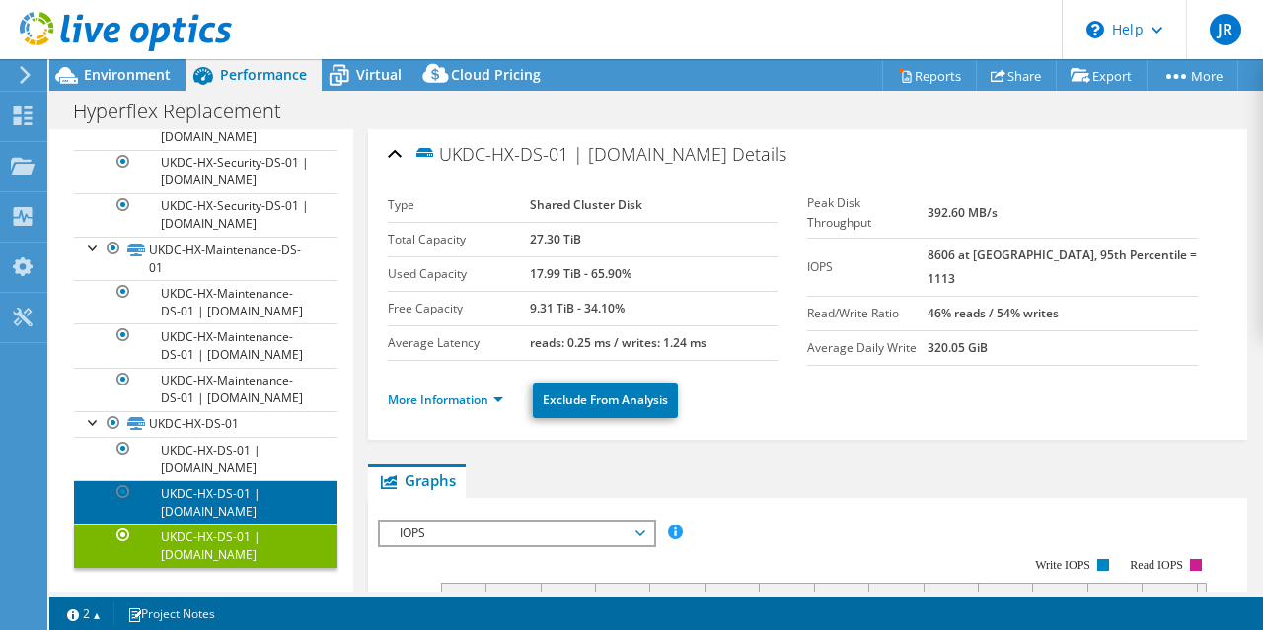
click at [205, 509] on link "UKDC-HX-DS-01 | [DOMAIN_NAME]" at bounding box center [205, 501] width 263 height 43
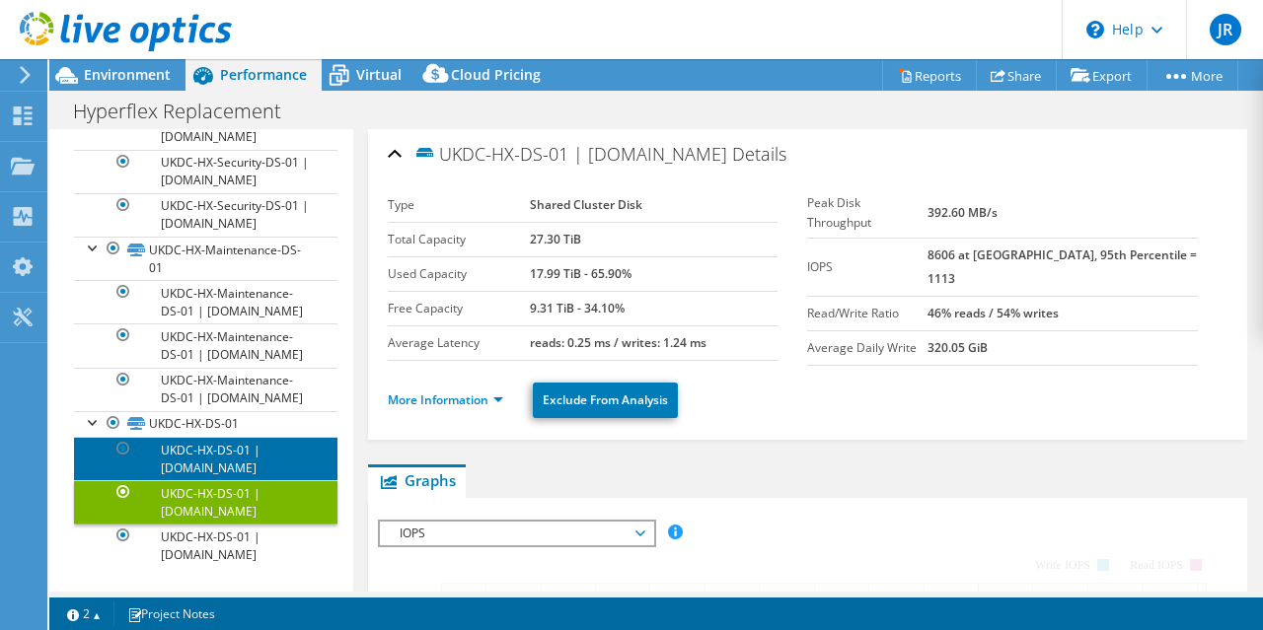
click at [209, 457] on link "UKDC-HX-DS-01 | [DOMAIN_NAME]" at bounding box center [205, 458] width 263 height 43
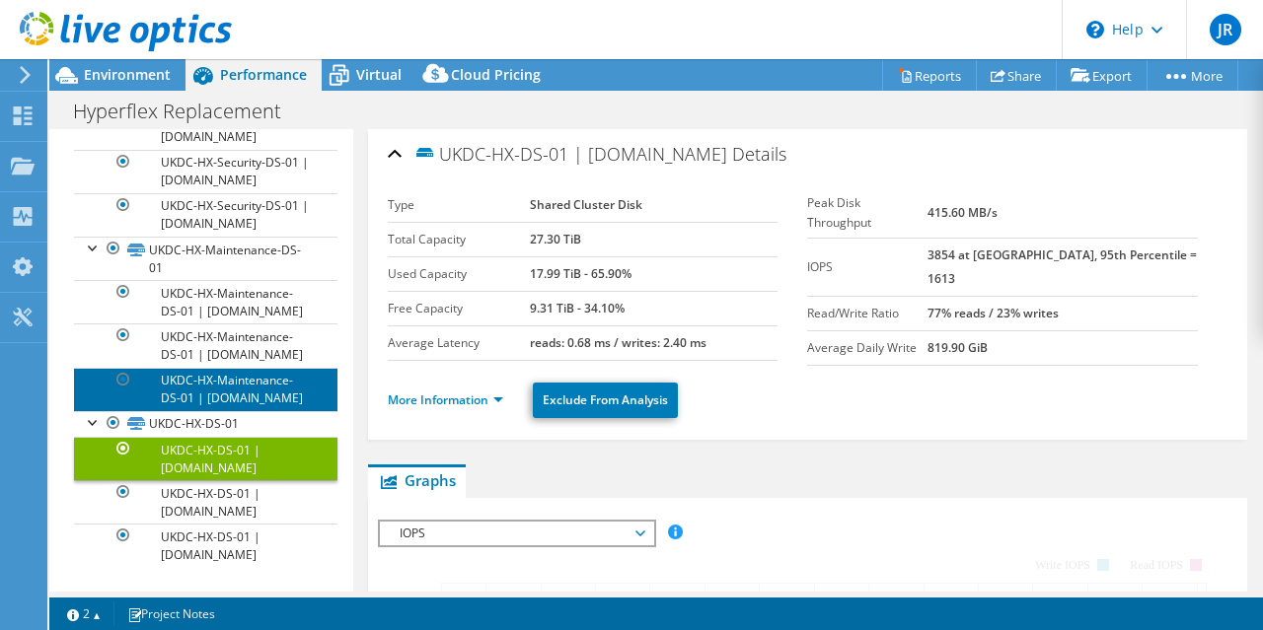
click at [213, 390] on link "UKDC-HX-Maintenance-DS-01 | [DOMAIN_NAME]" at bounding box center [205, 389] width 263 height 43
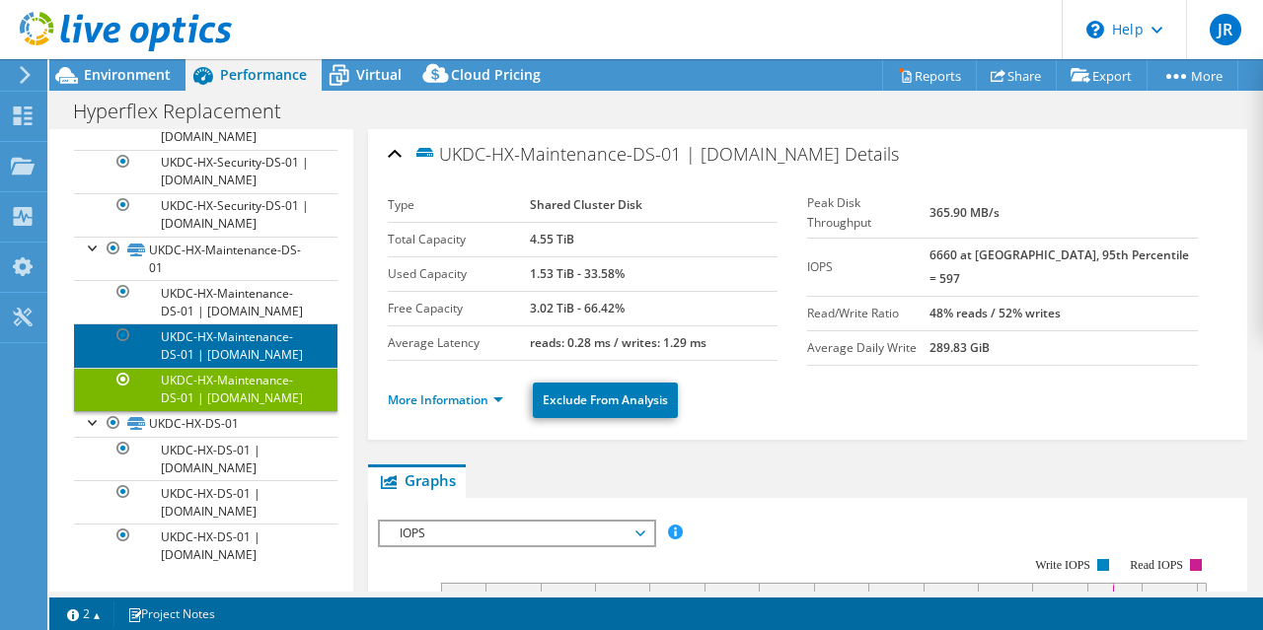
click at [221, 339] on link "UKDC-HX-Maintenance-DS-01 | [DOMAIN_NAME]" at bounding box center [205, 345] width 263 height 43
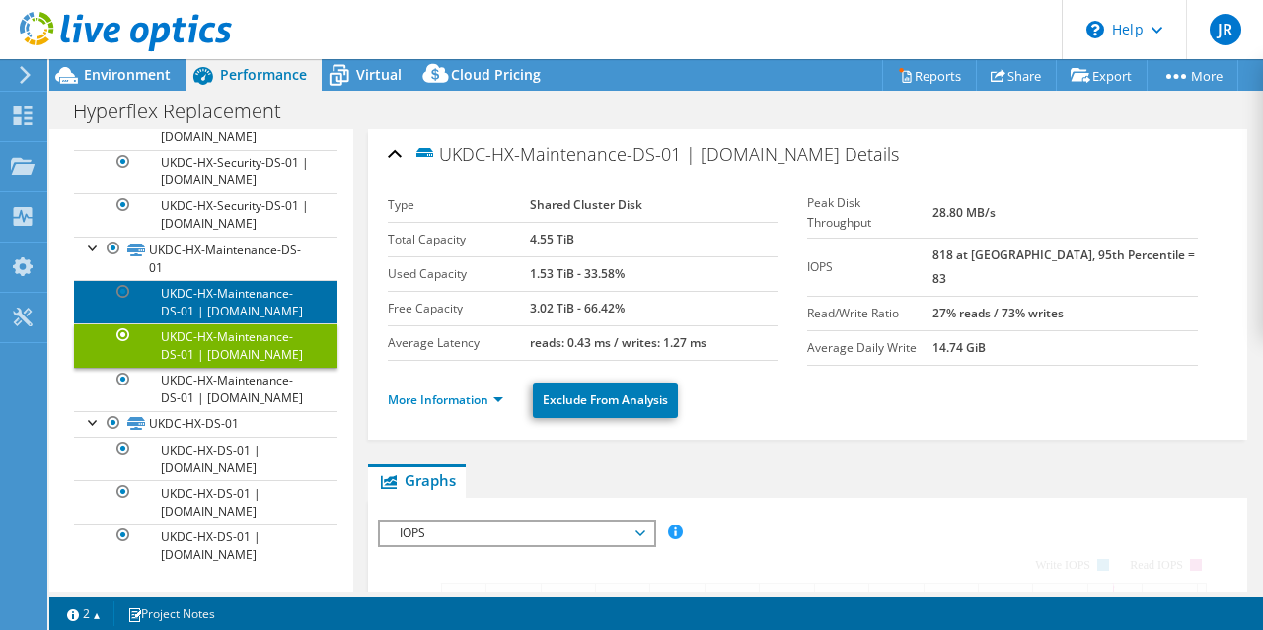
click at [224, 280] on link "UKDC-HX-Maintenance-DS-01 | [DOMAIN_NAME]" at bounding box center [205, 301] width 263 height 43
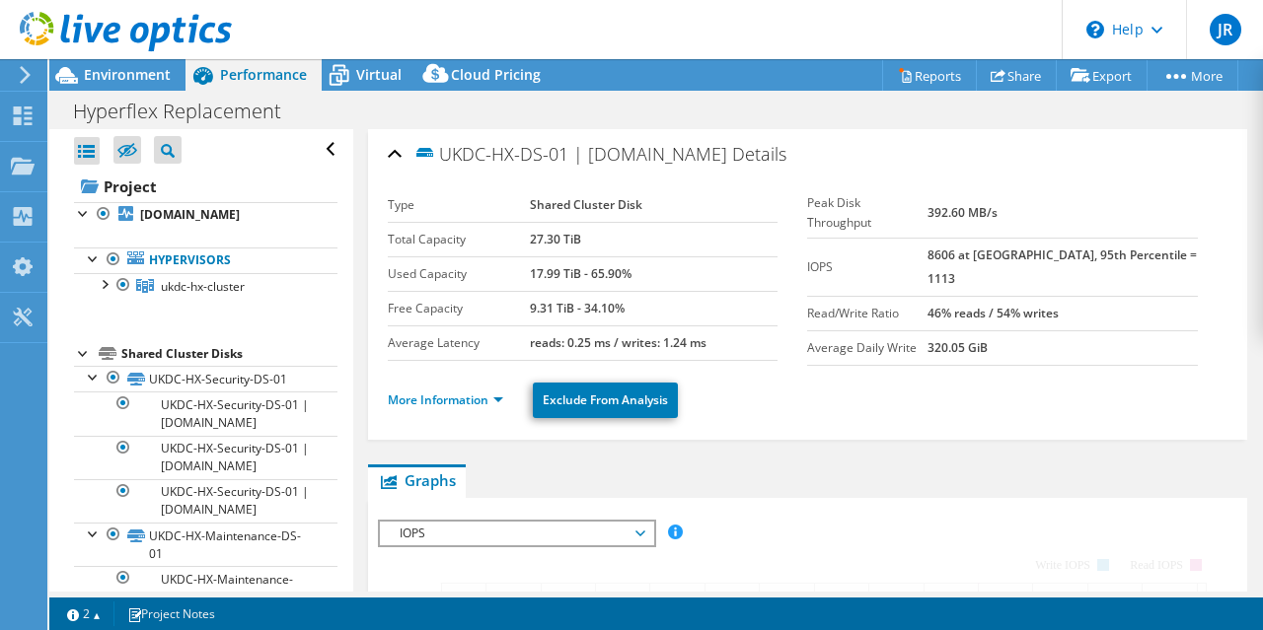
select select "USD"
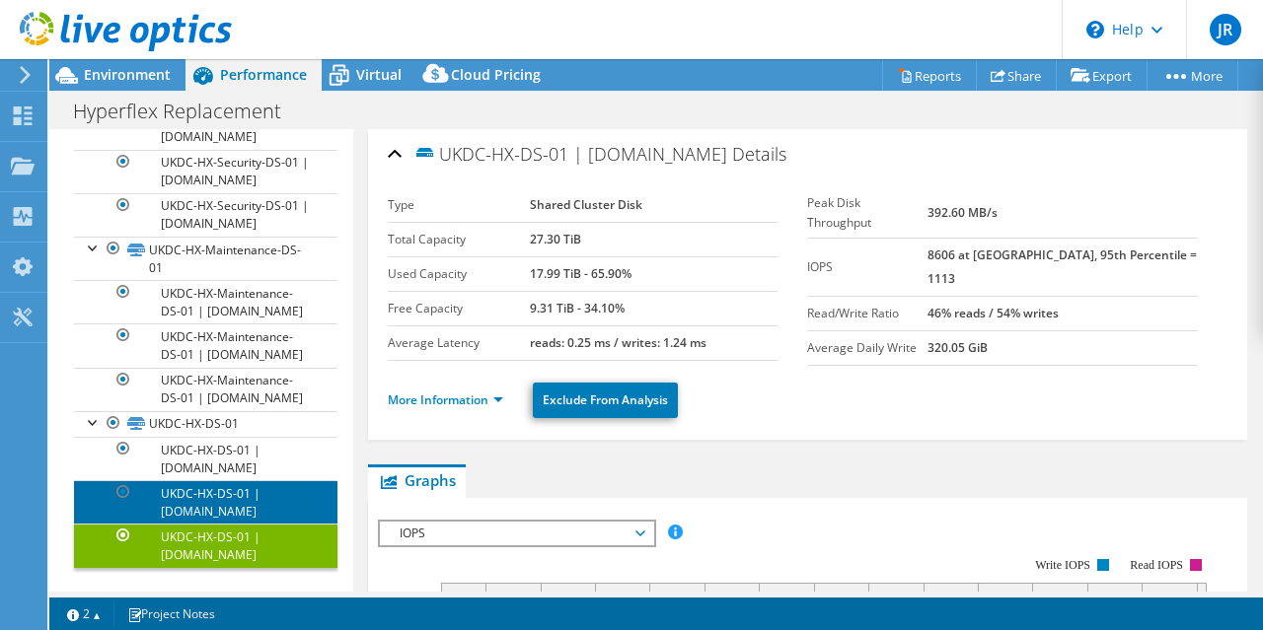
click at [199, 480] on link "UKDC-HX-DS-01 | [DOMAIN_NAME]" at bounding box center [205, 501] width 263 height 43
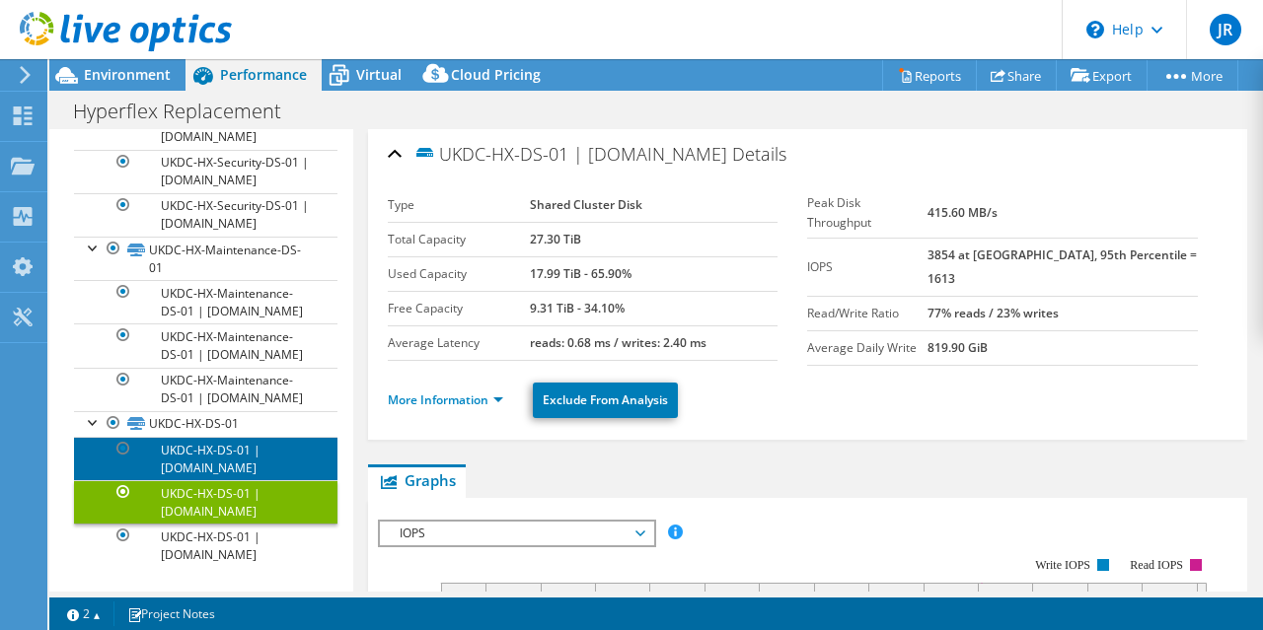
click at [260, 463] on link "UKDC-HX-DS-01 | [DOMAIN_NAME]" at bounding box center [205, 458] width 263 height 43
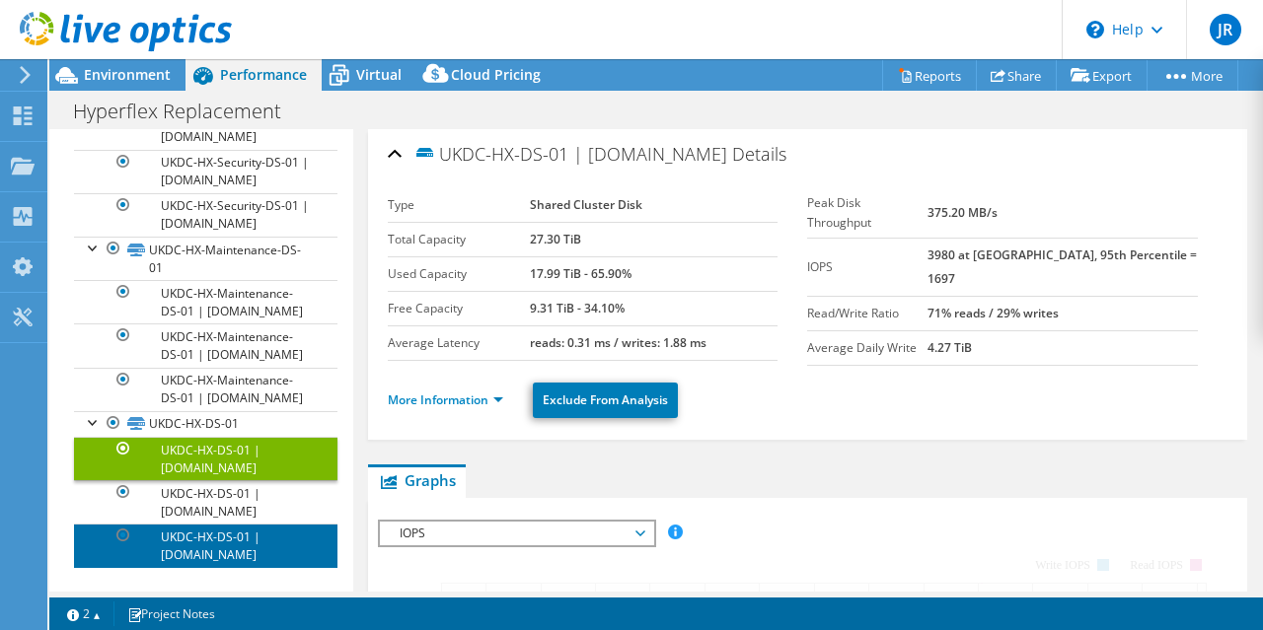
click at [244, 552] on link "UKDC-HX-DS-01 | [DOMAIN_NAME]" at bounding box center [205, 545] width 263 height 43
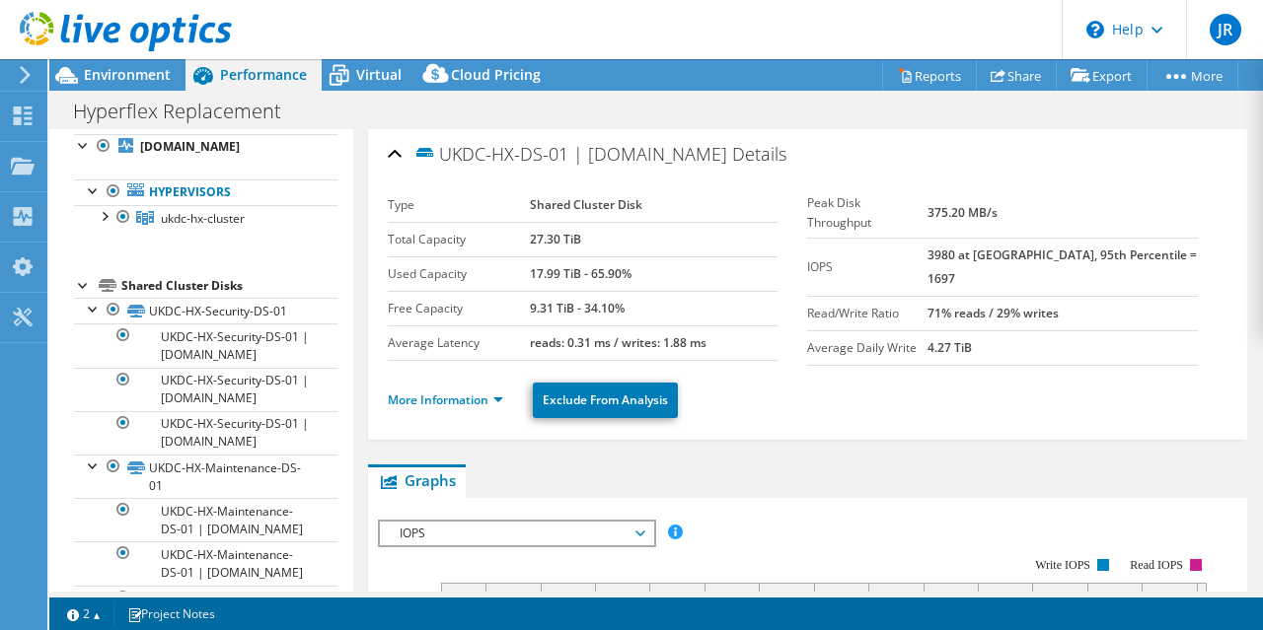
scroll to position [0, 0]
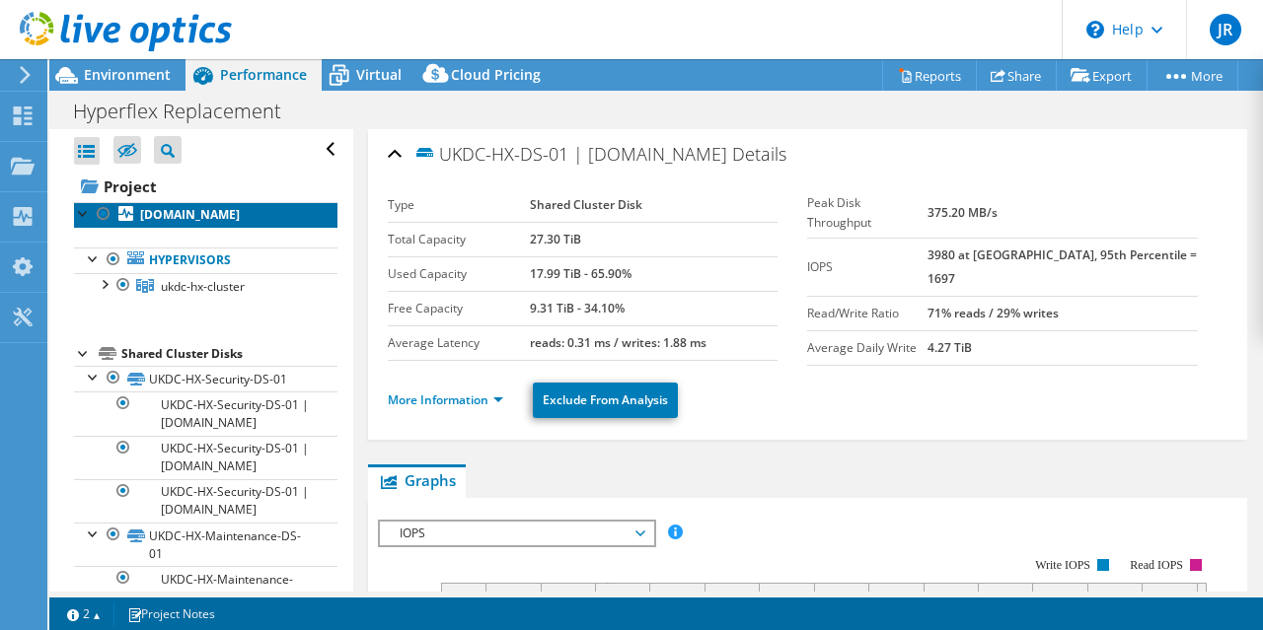
click at [213, 216] on b "[DOMAIN_NAME]" at bounding box center [190, 214] width 100 height 17
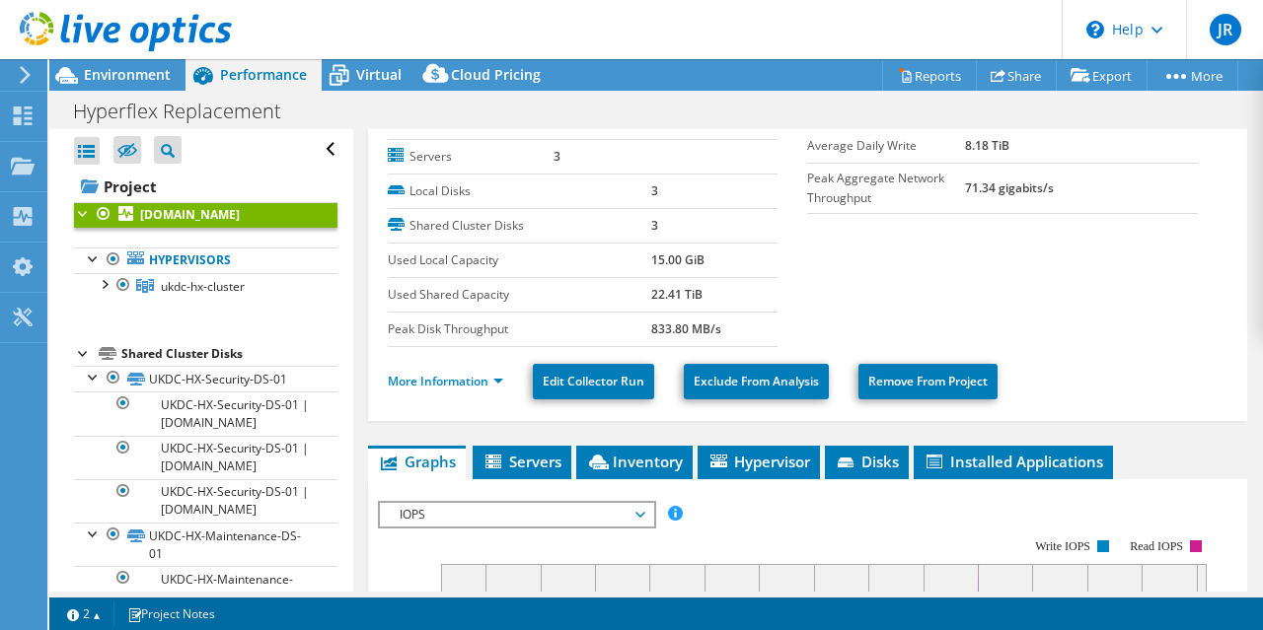
scroll to position [197, 0]
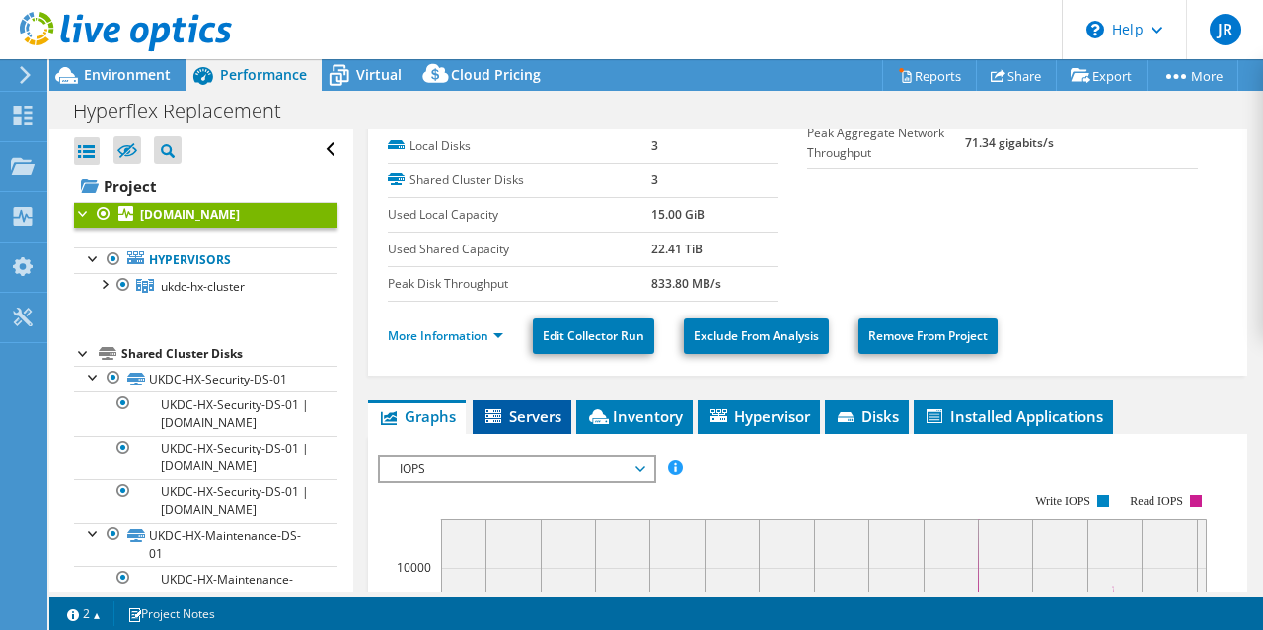
click at [525, 409] on span "Servers" at bounding box center [521, 416] width 79 height 20
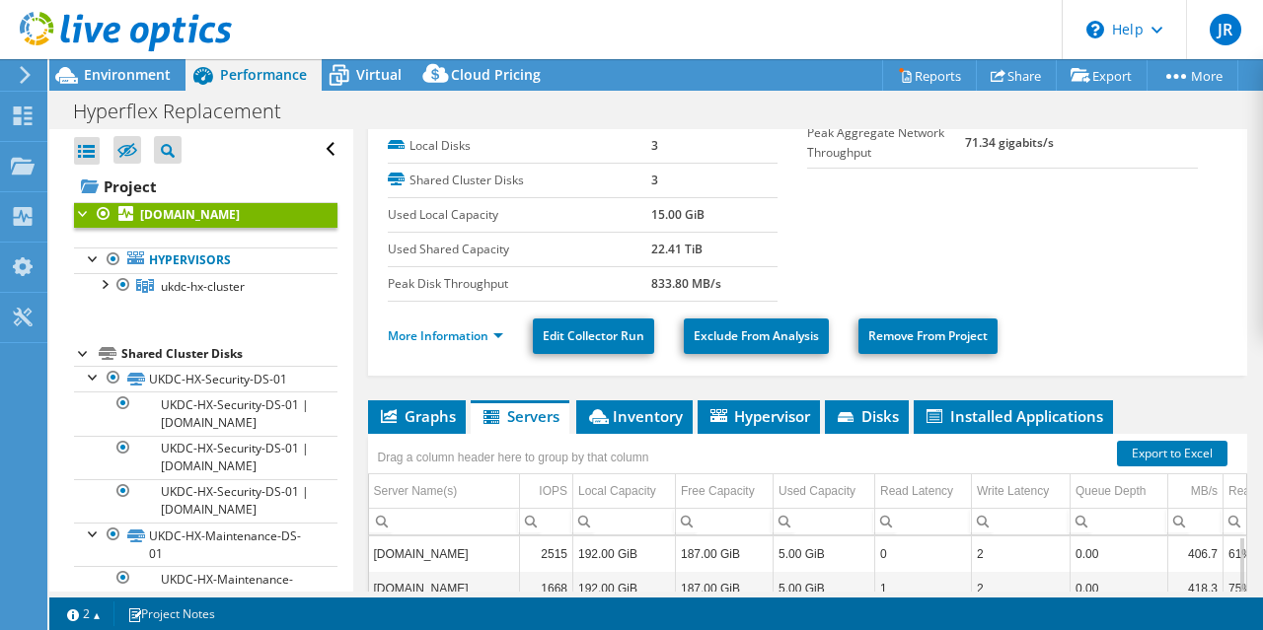
scroll to position [0, 0]
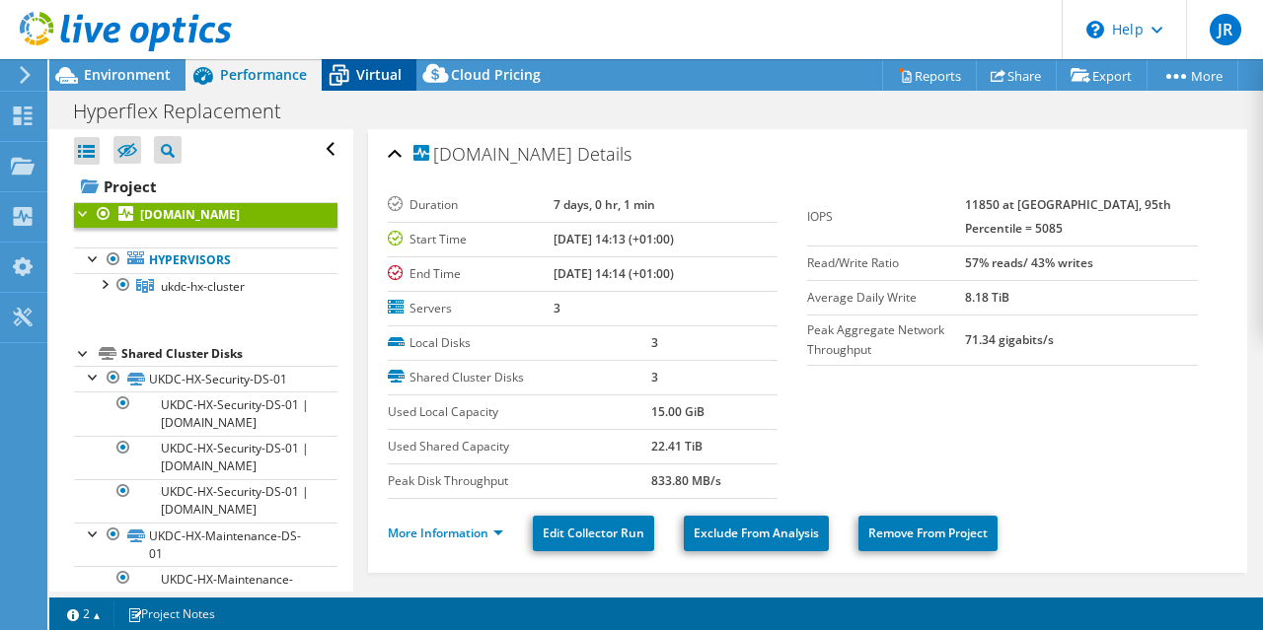
click at [373, 70] on span "Virtual" at bounding box center [378, 74] width 45 height 19
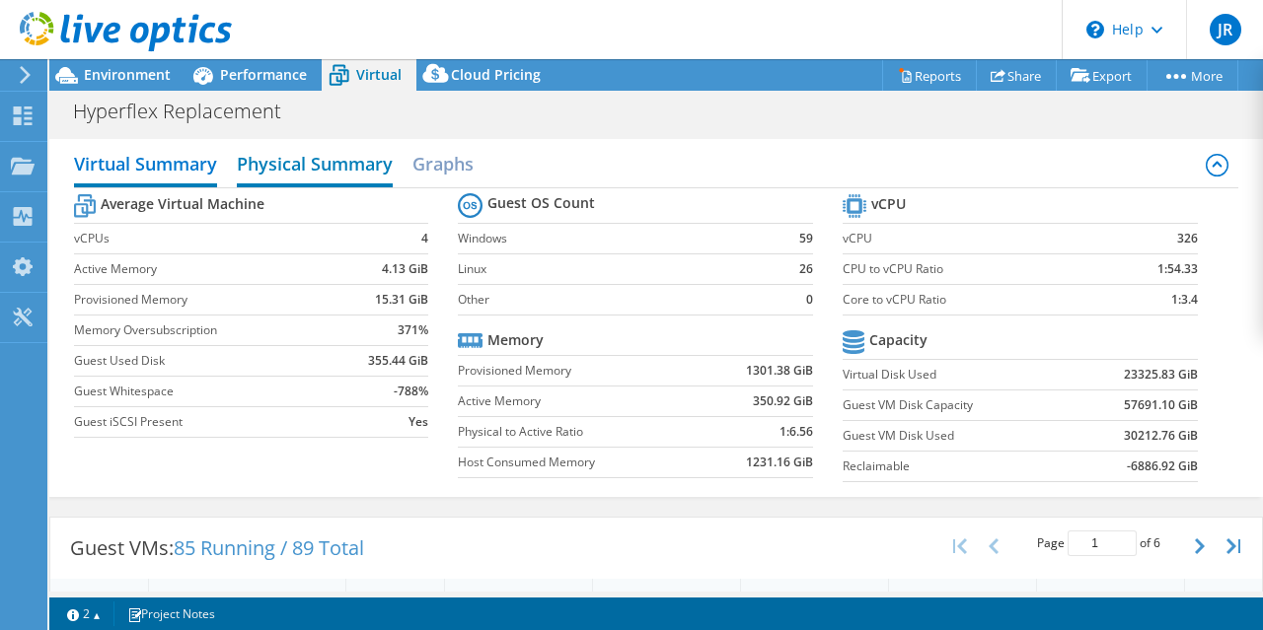
click at [314, 155] on h2 "Physical Summary" at bounding box center [315, 165] width 156 height 43
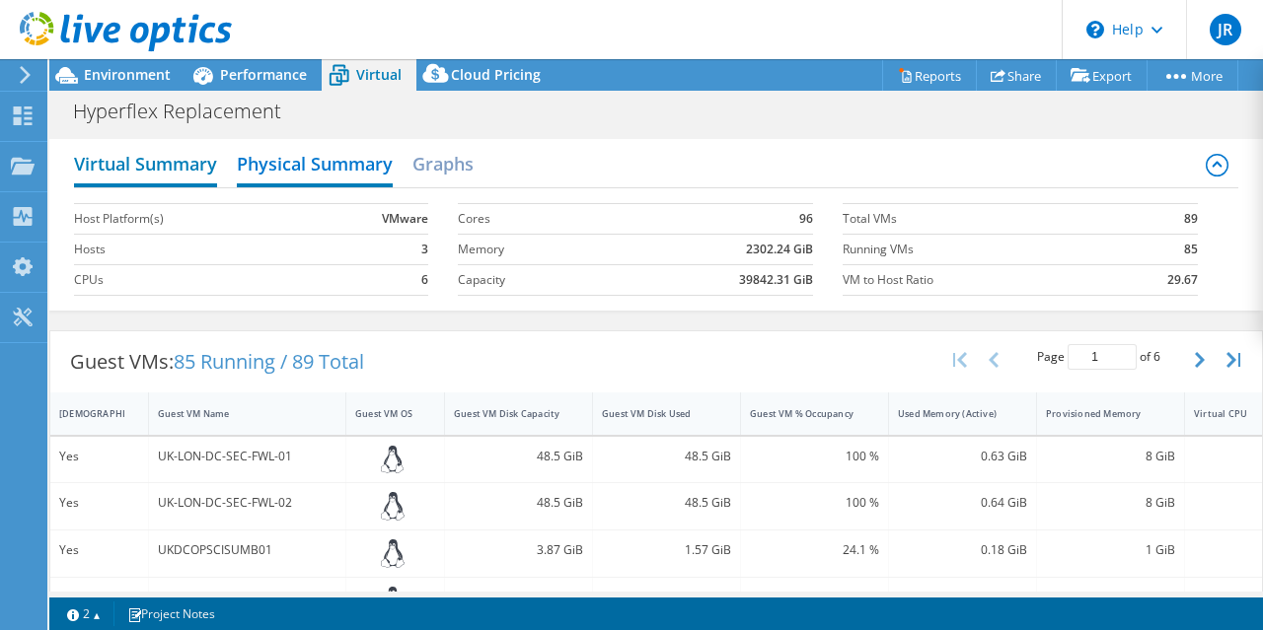
click at [163, 163] on h2 "Virtual Summary" at bounding box center [145, 165] width 143 height 43
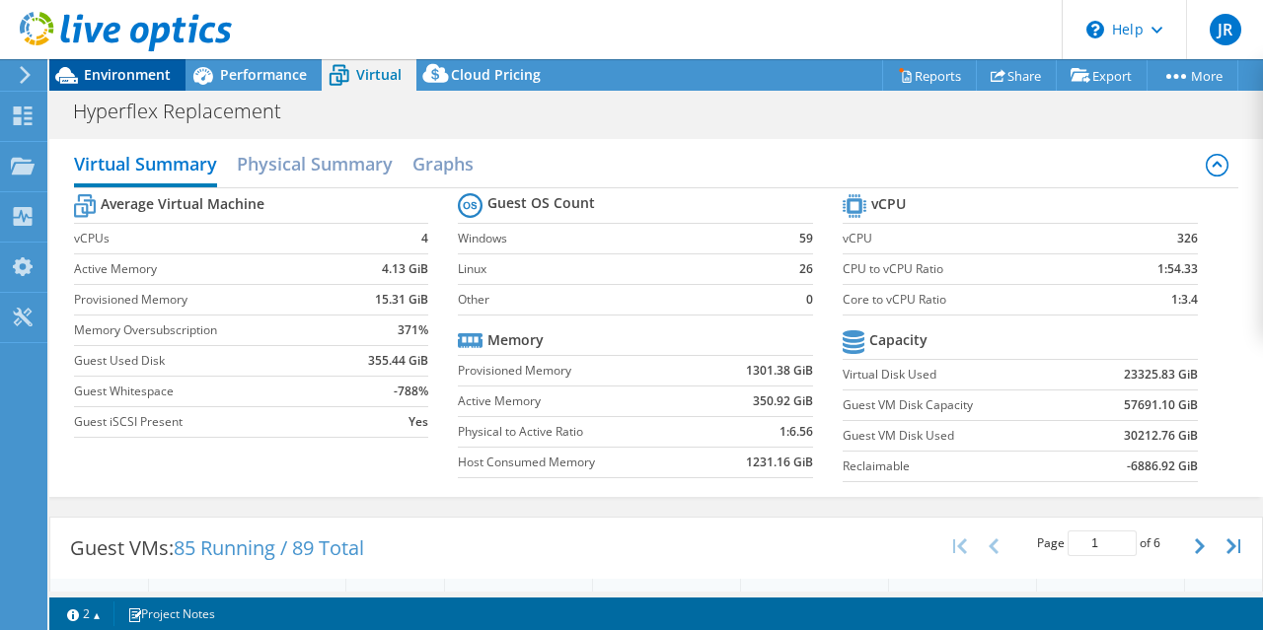
click at [67, 80] on icon at bounding box center [66, 75] width 35 height 35
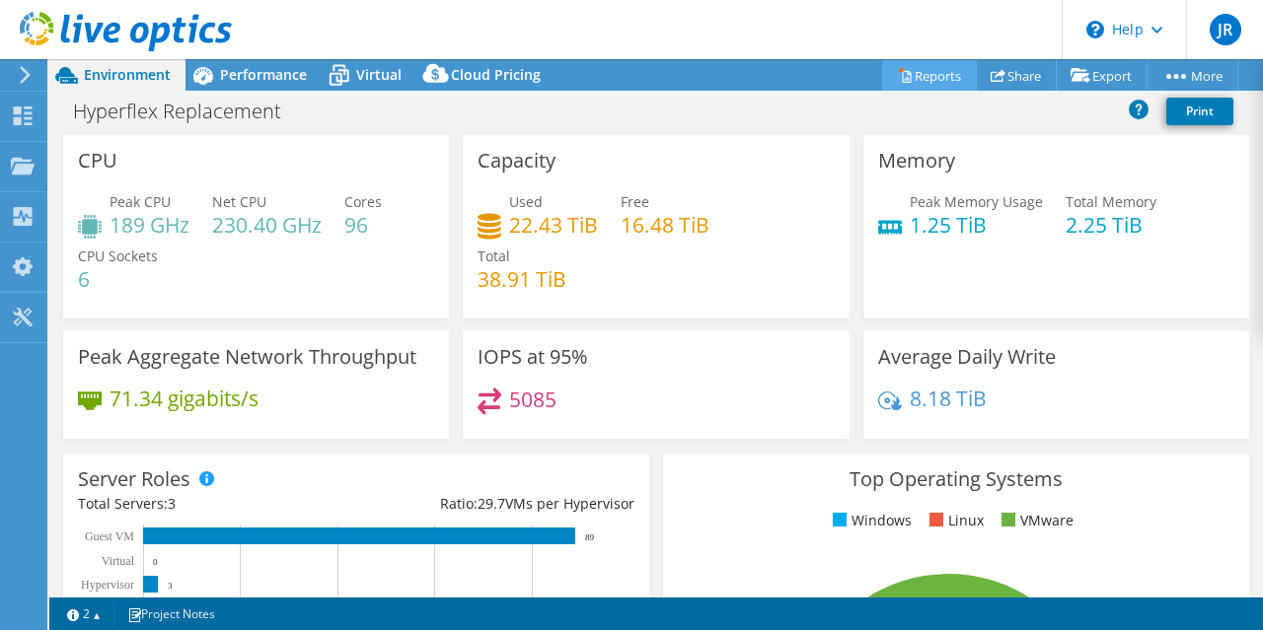
click at [915, 69] on link "Reports" at bounding box center [929, 75] width 95 height 31
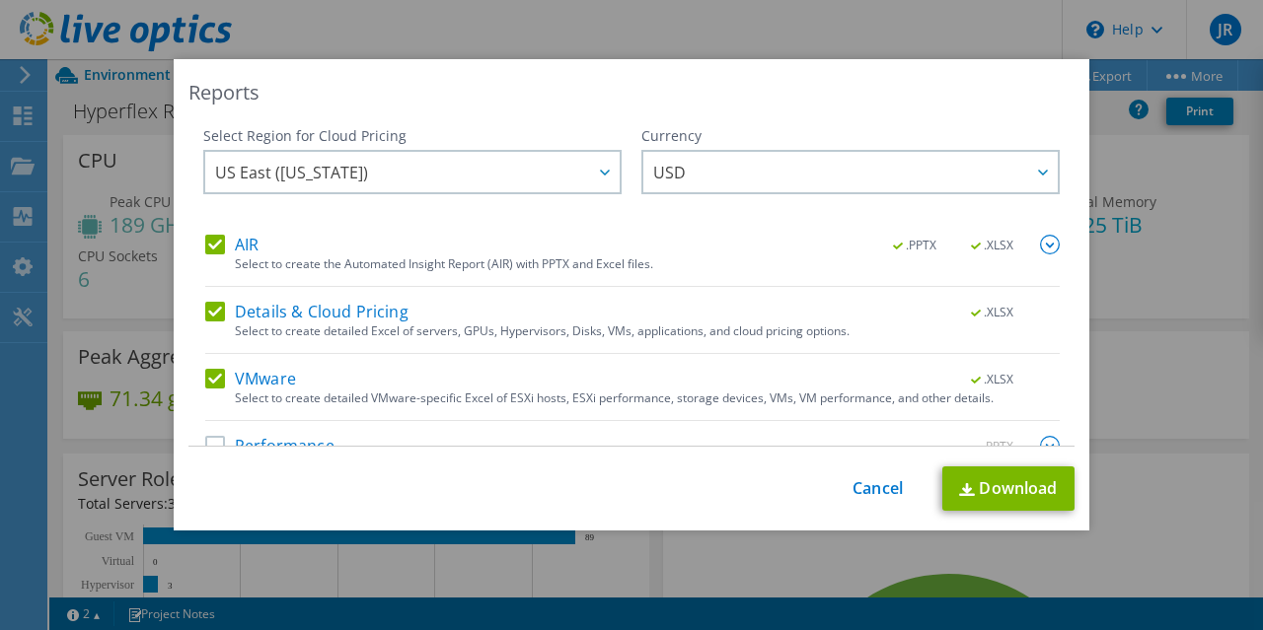
scroll to position [39, 0]
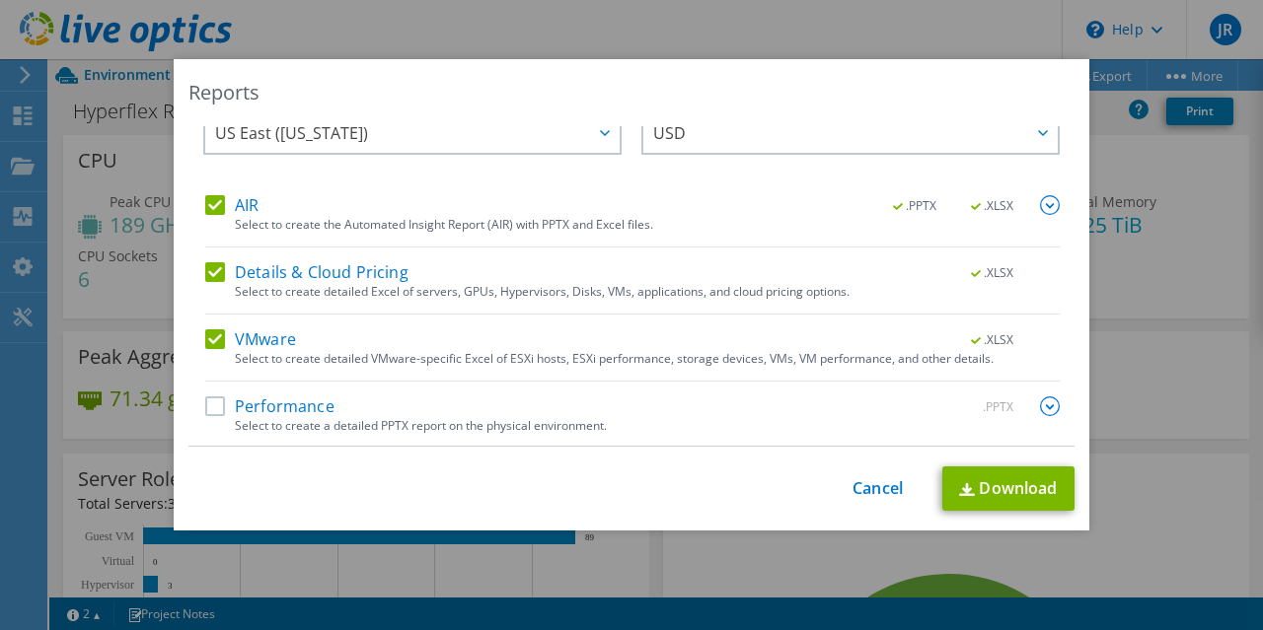
click at [205, 405] on label "Performance" at bounding box center [269, 407] width 129 height 20
click at [0, 0] on input "Performance" at bounding box center [0, 0] width 0 height 0
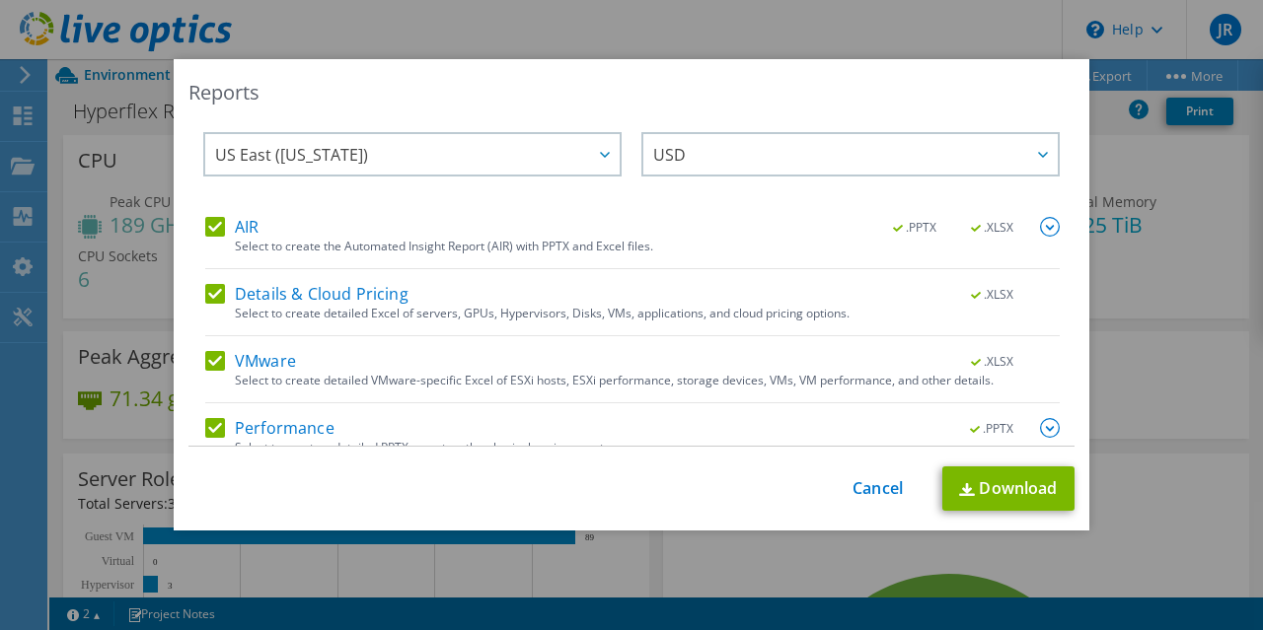
scroll to position [0, 0]
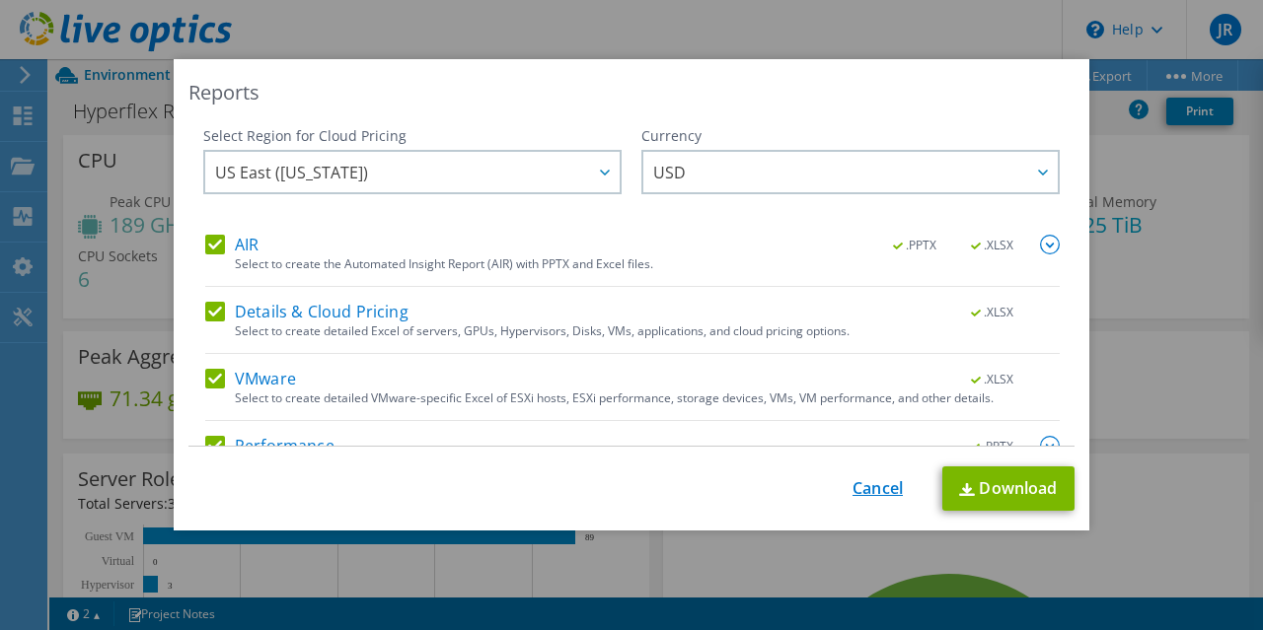
click at [866, 495] on link "Cancel" at bounding box center [877, 488] width 50 height 19
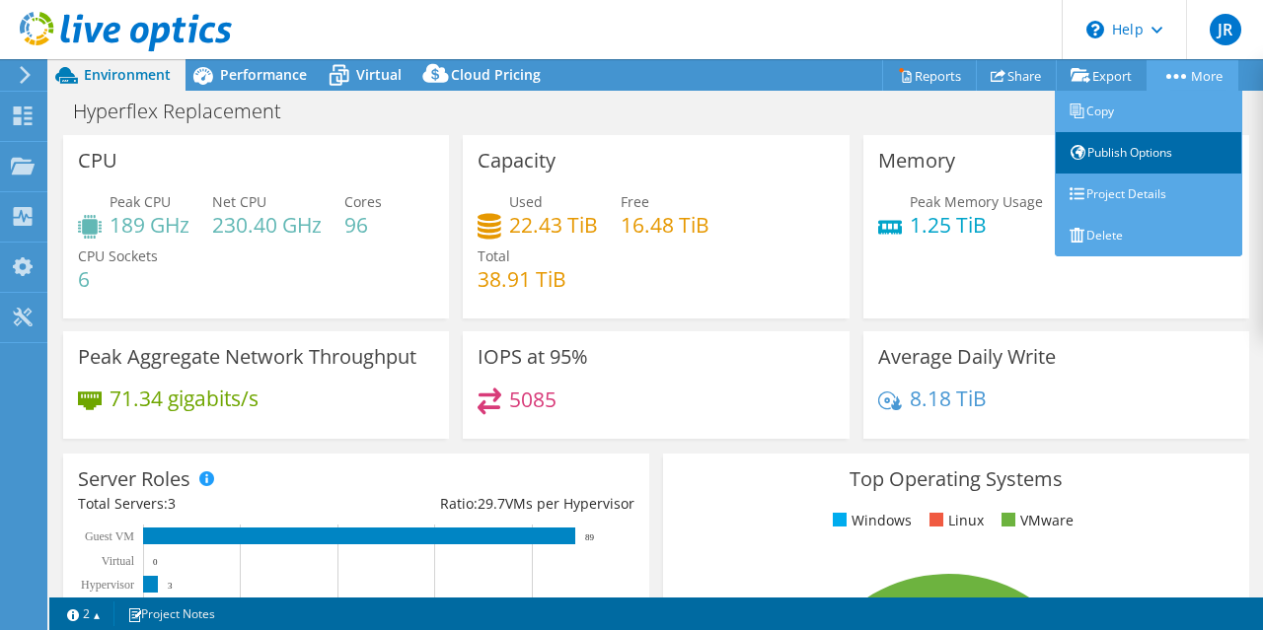
click at [1148, 152] on link "Publish Options" at bounding box center [1148, 152] width 187 height 41
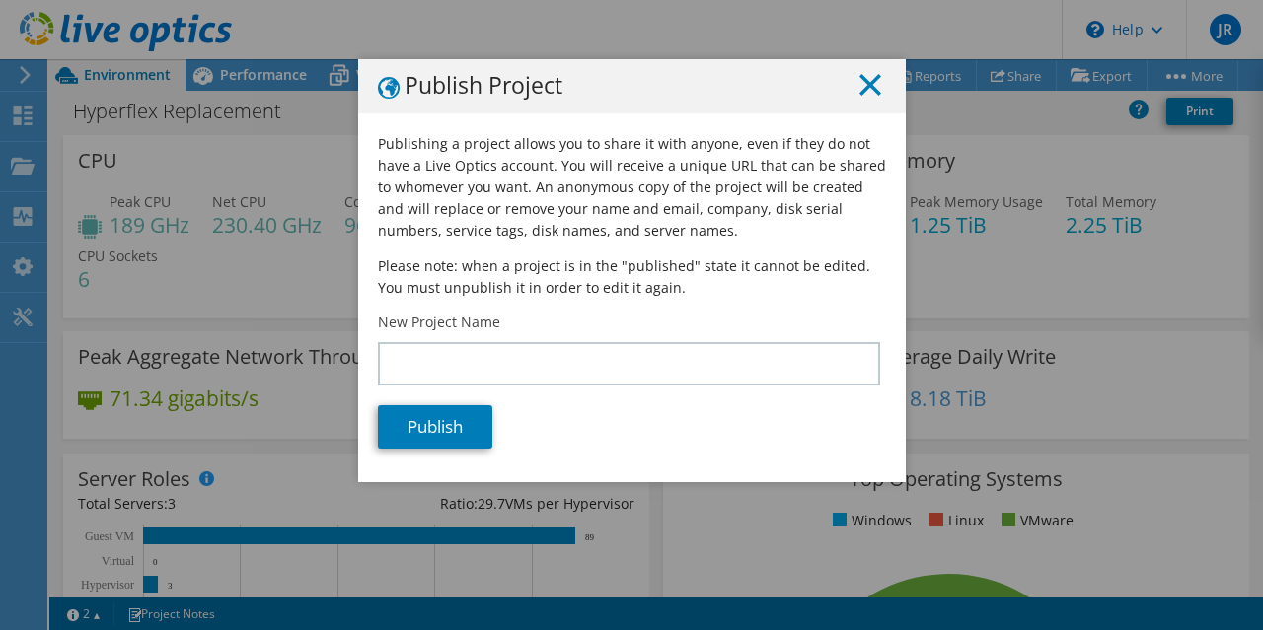
click at [868, 88] on line at bounding box center [870, 85] width 20 height 20
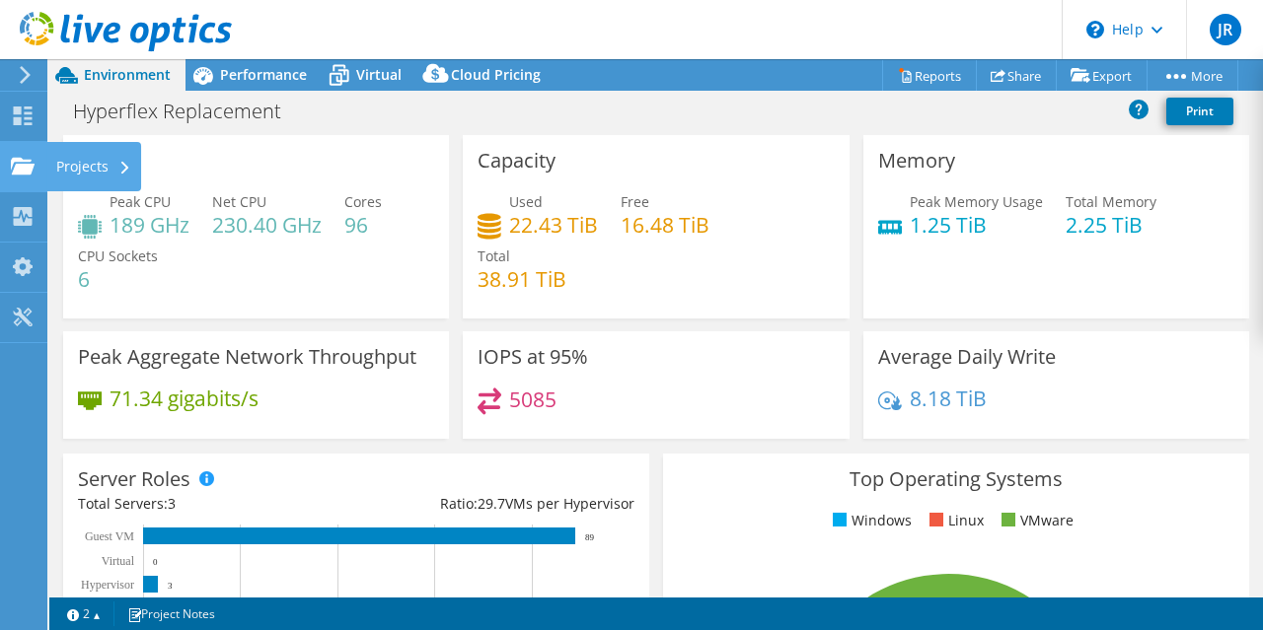
click at [116, 176] on div "Projects" at bounding box center [93, 166] width 95 height 49
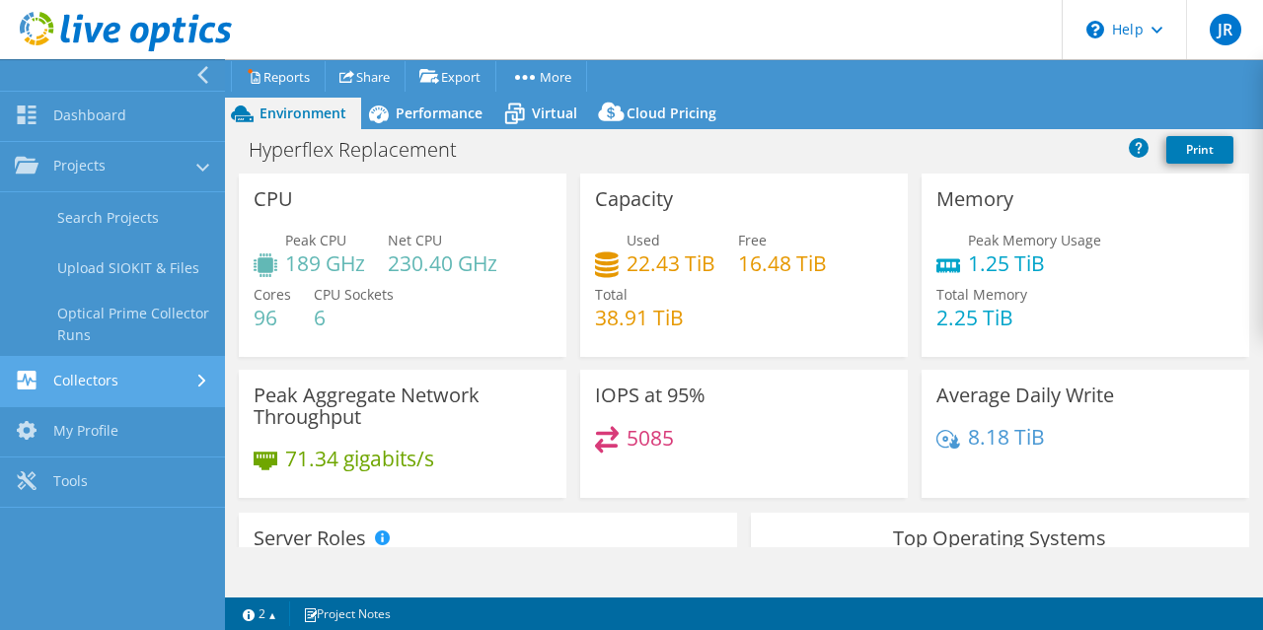
click at [108, 377] on link "Collectors" at bounding box center [112, 382] width 225 height 50
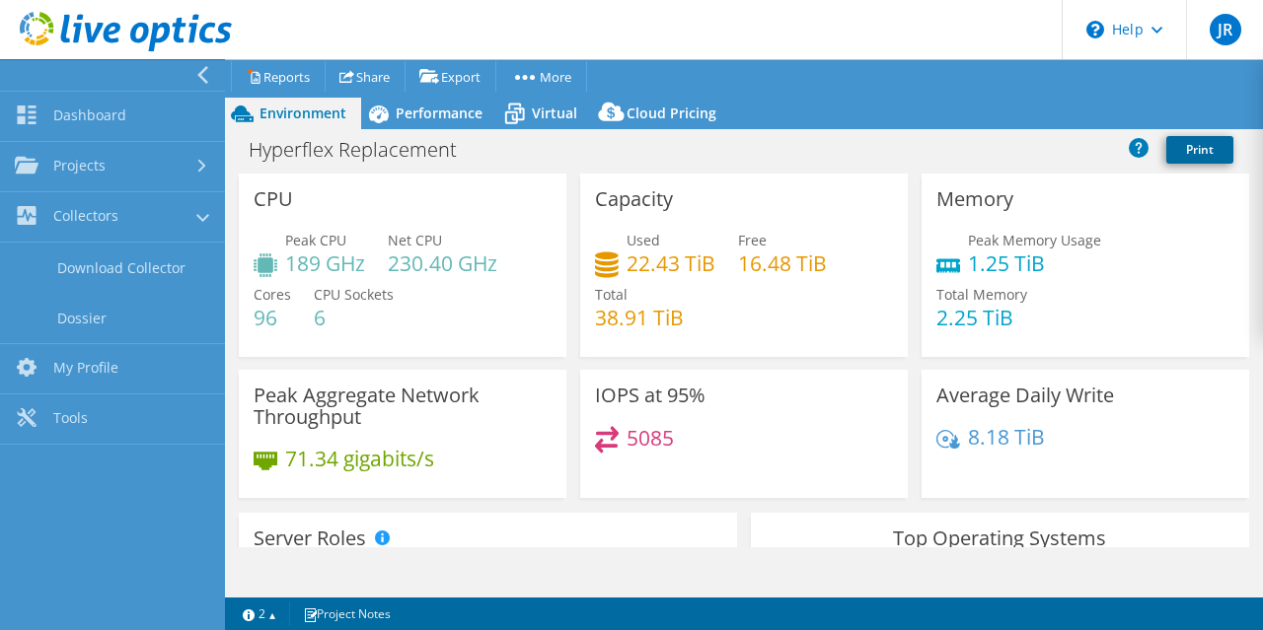
click at [1194, 147] on link "Print" at bounding box center [1199, 150] width 67 height 28
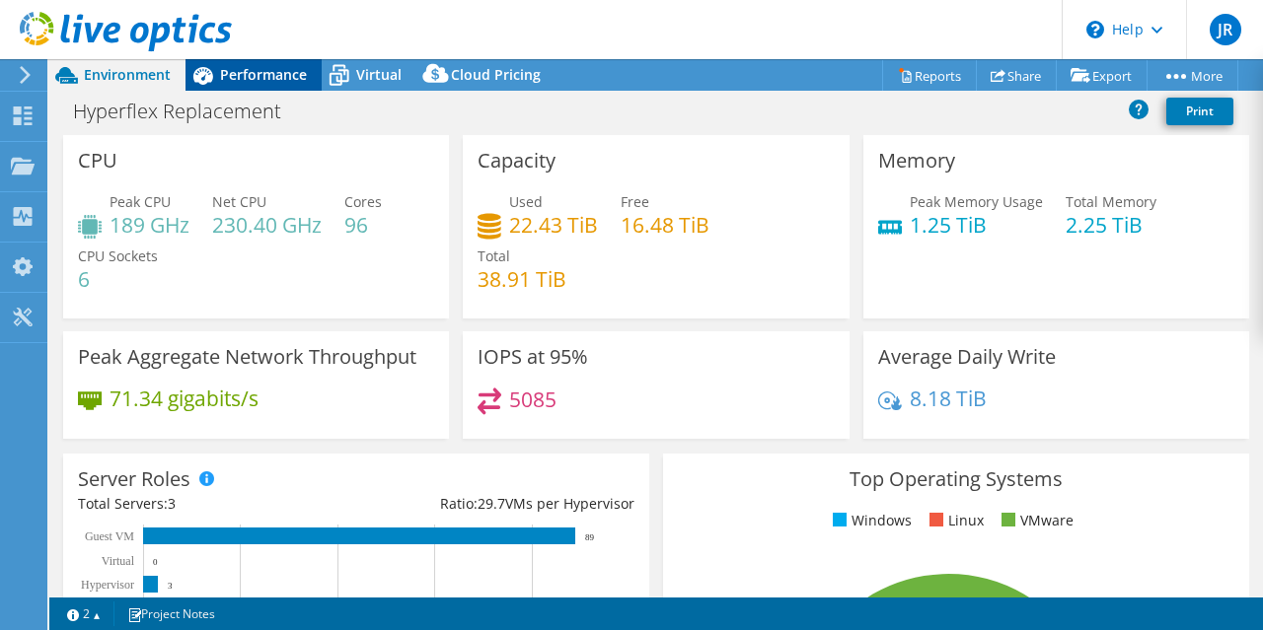
click at [237, 64] on div "Performance" at bounding box center [253, 75] width 136 height 32
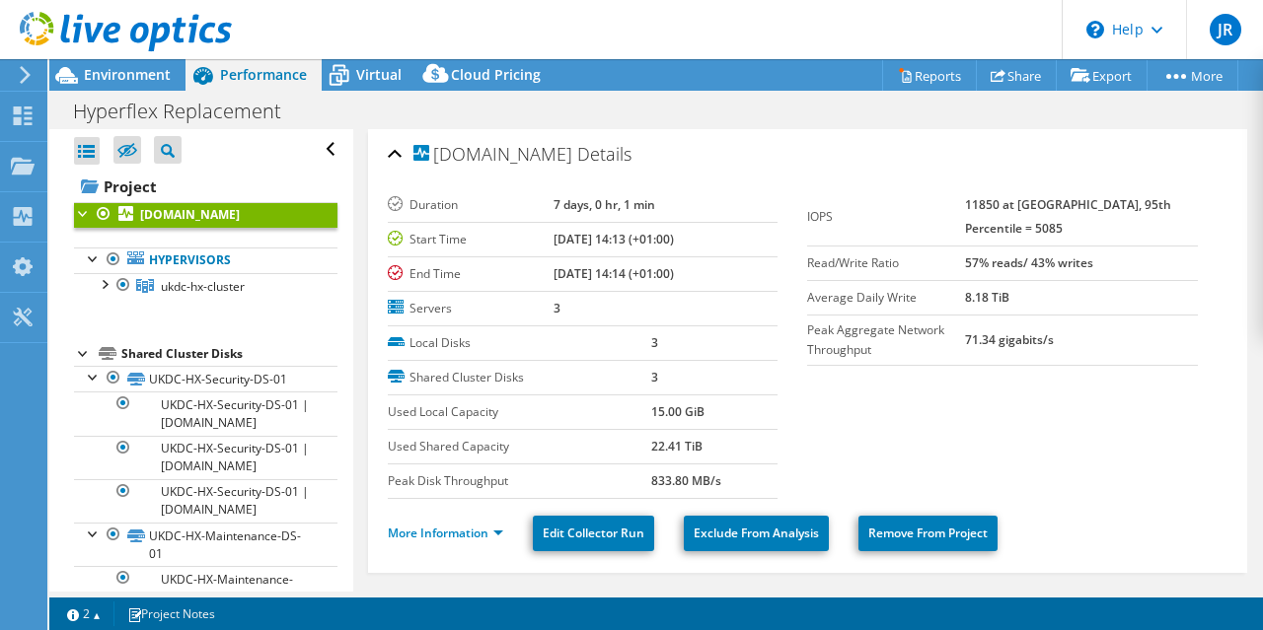
click at [241, 72] on span "Performance" at bounding box center [263, 74] width 87 height 19
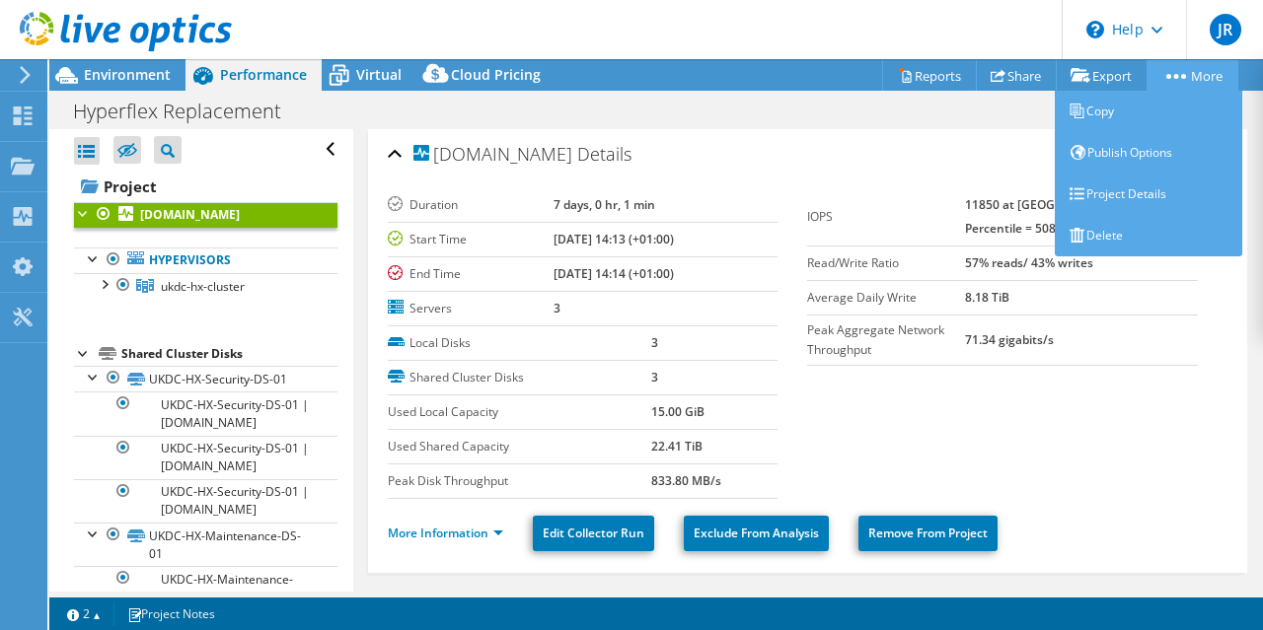
click at [1192, 79] on link "More" at bounding box center [1192, 75] width 92 height 31
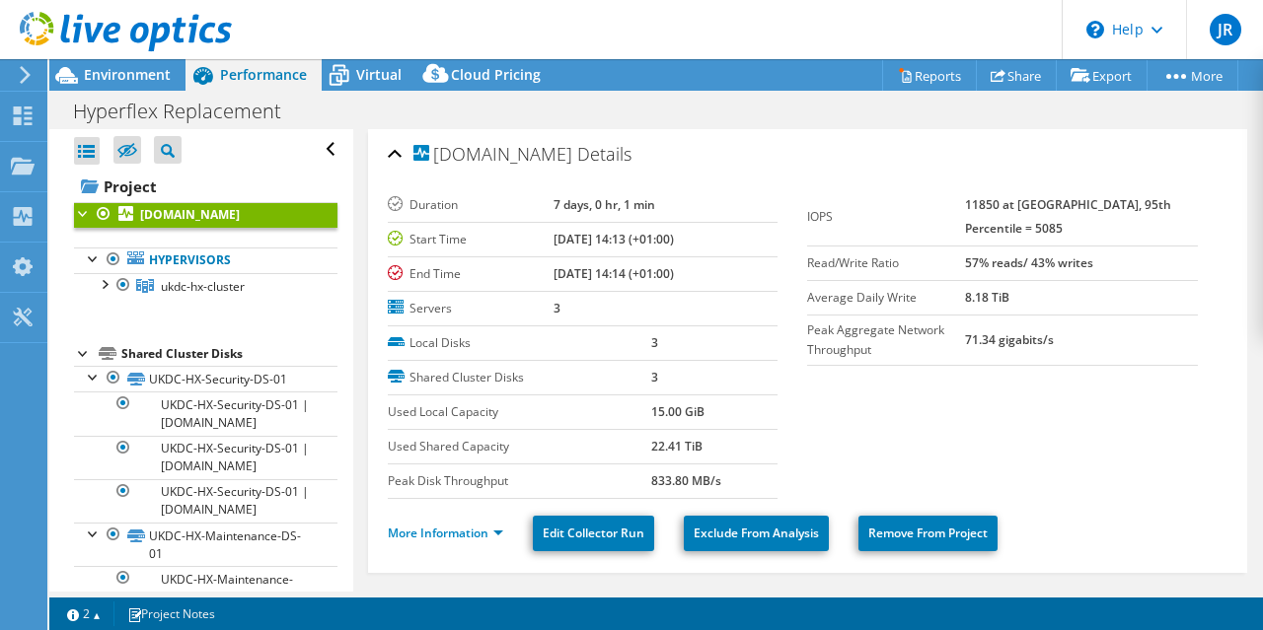
click at [856, 14] on header "JR End User Jason Rutherford jrutherford@valueretail.com Value Retail My Profil…" at bounding box center [631, 29] width 1263 height 59
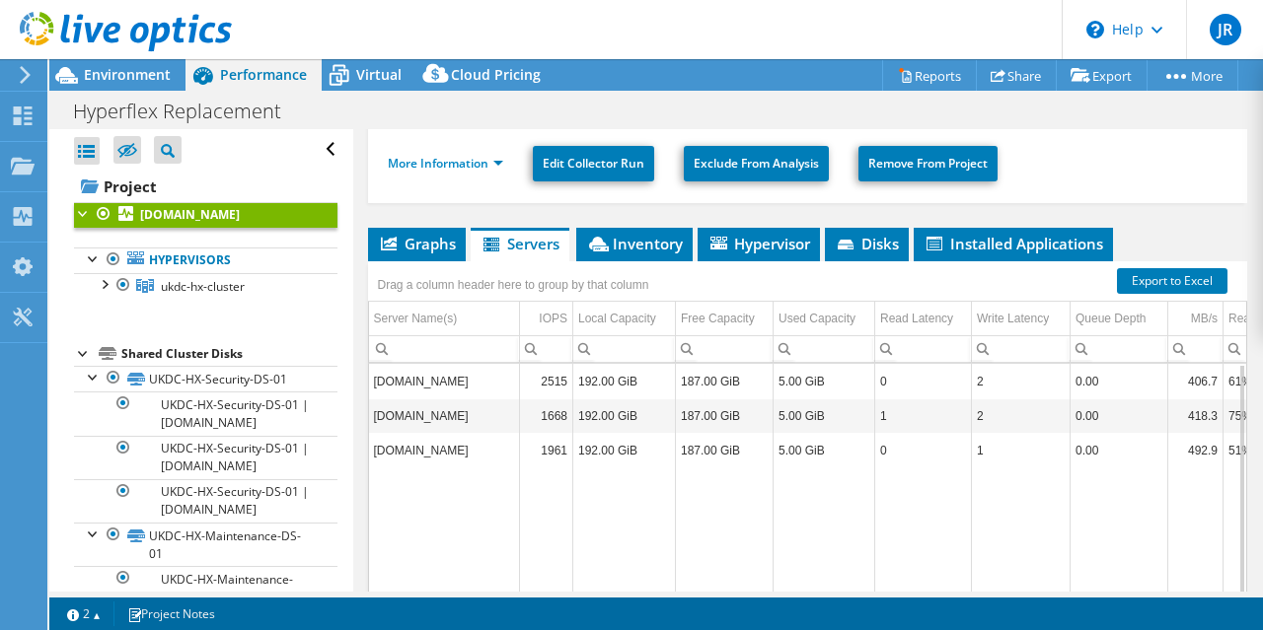
scroll to position [343, 0]
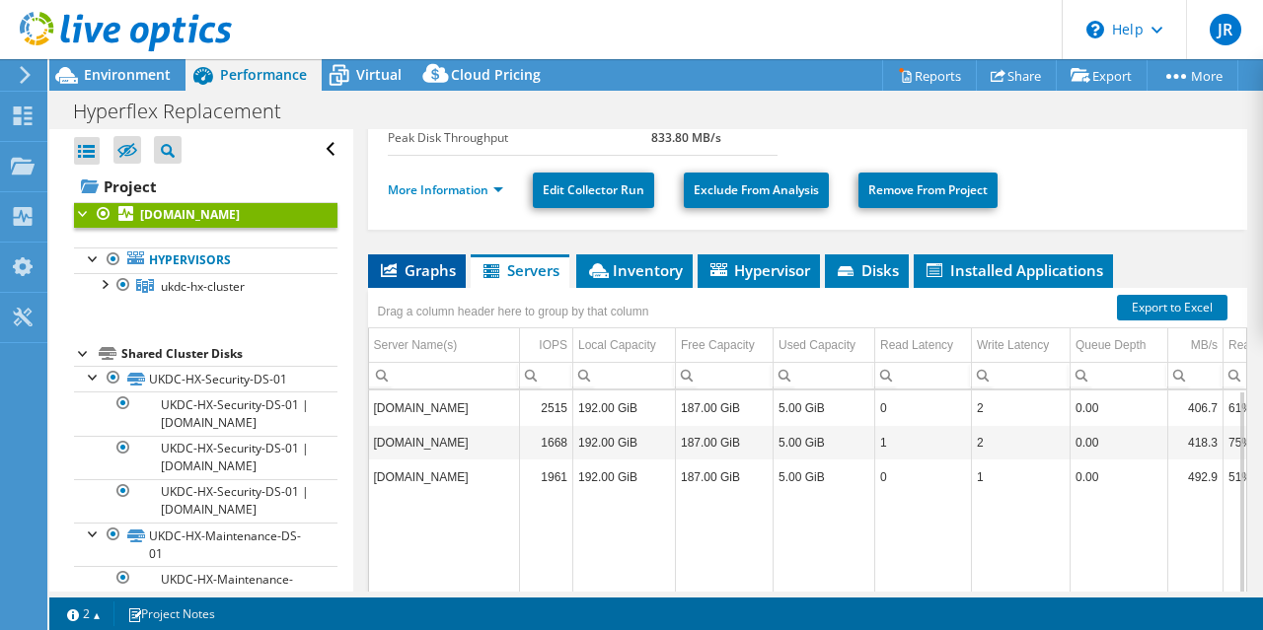
click at [437, 263] on span "Graphs" at bounding box center [417, 270] width 78 height 20
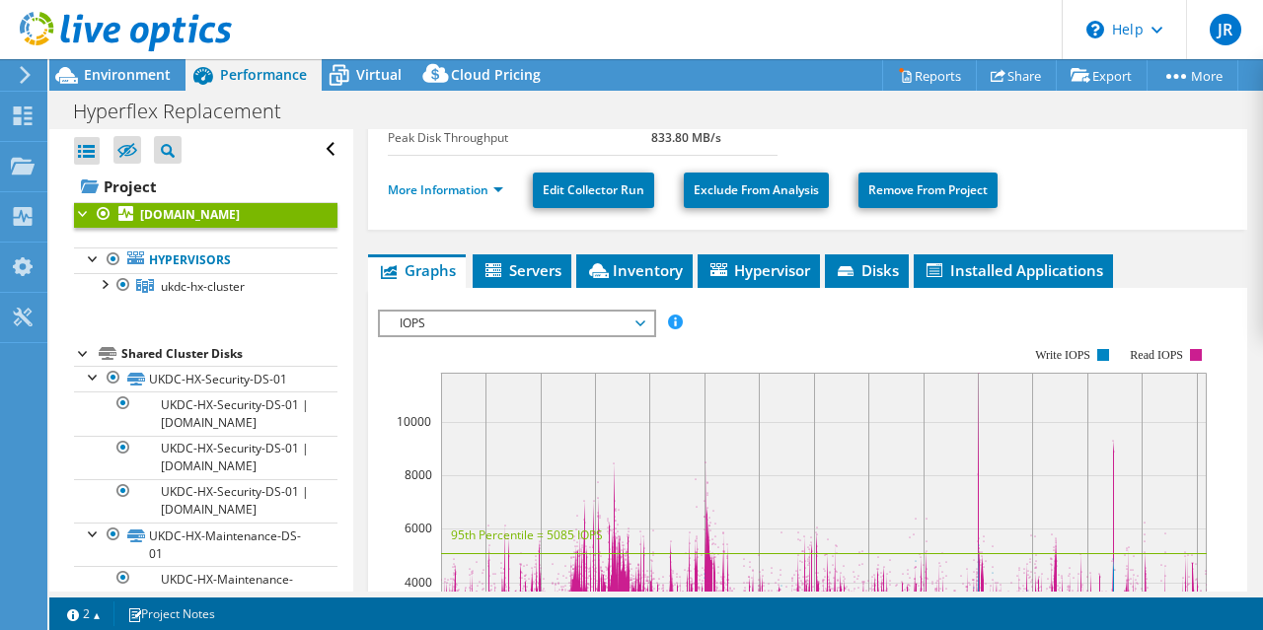
click at [420, 262] on span "Graphs" at bounding box center [417, 270] width 78 height 20
click at [616, 277] on li "Inventory" at bounding box center [634, 272] width 116 height 34
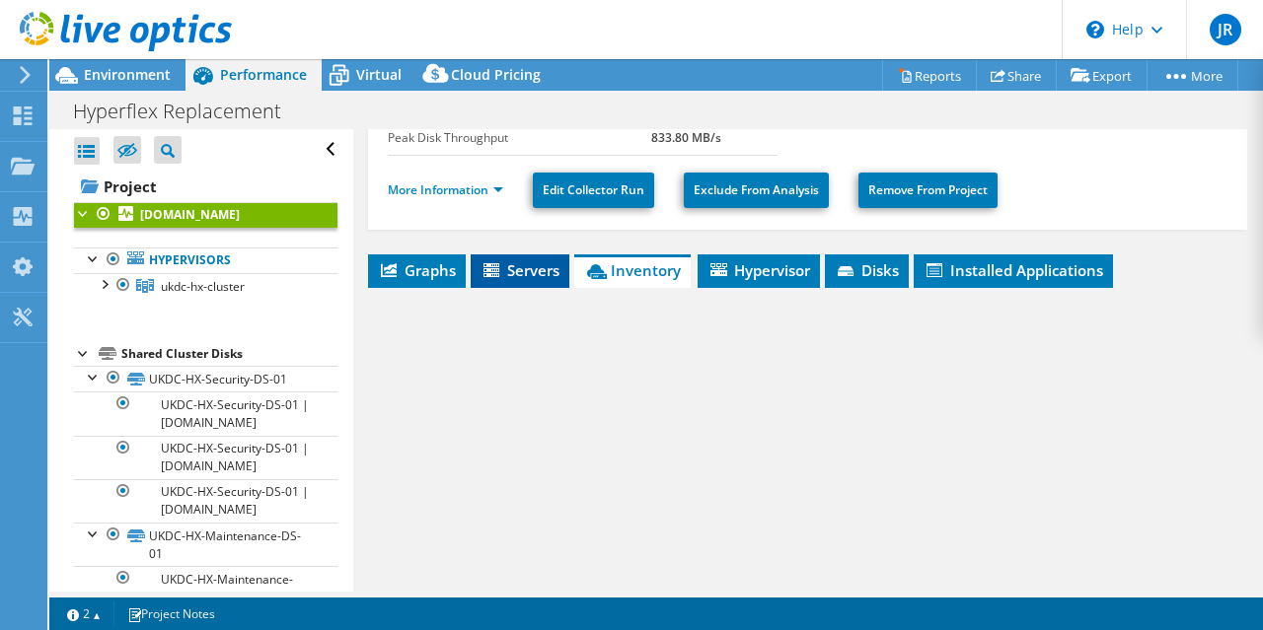
click at [545, 272] on span "Servers" at bounding box center [519, 270] width 79 height 20
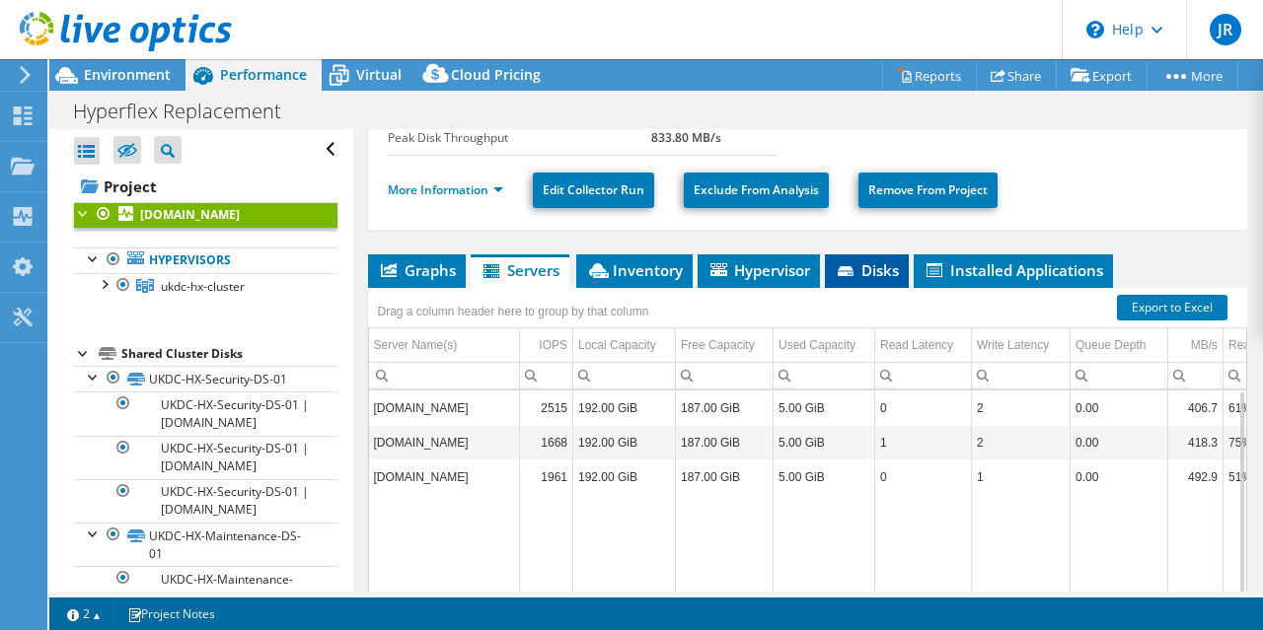
click at [850, 272] on icon at bounding box center [848, 272] width 20 height 13
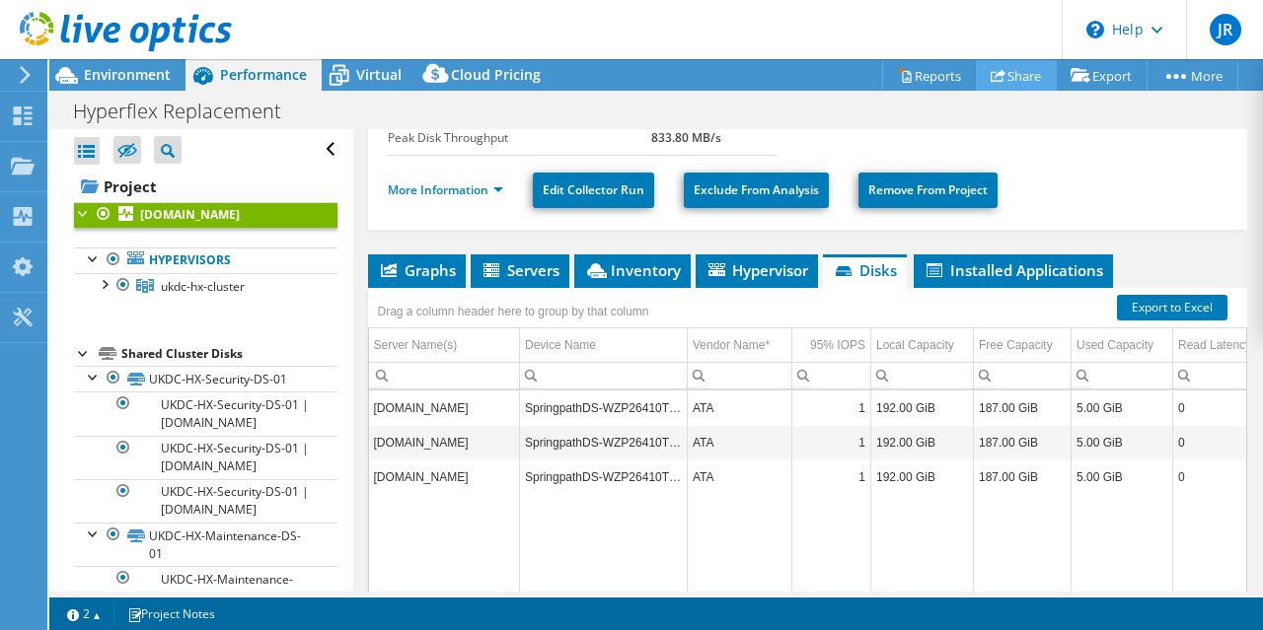
click at [1003, 84] on link "Share" at bounding box center [1016, 75] width 81 height 31
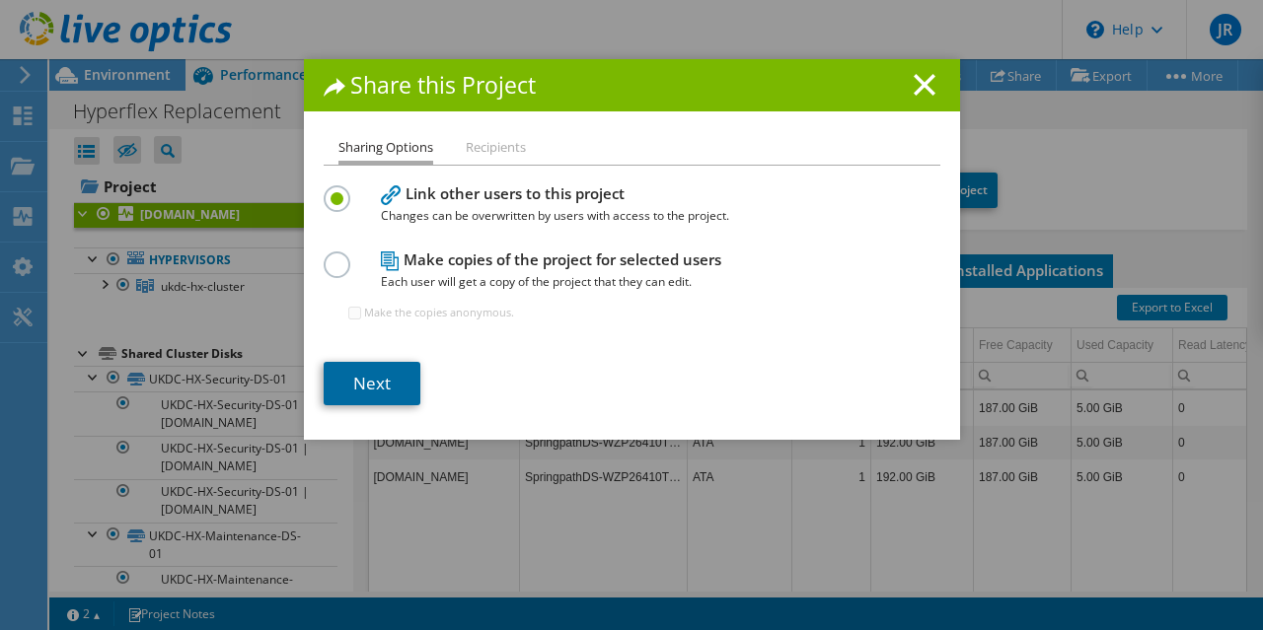
click at [371, 384] on link "Next" at bounding box center [372, 383] width 97 height 43
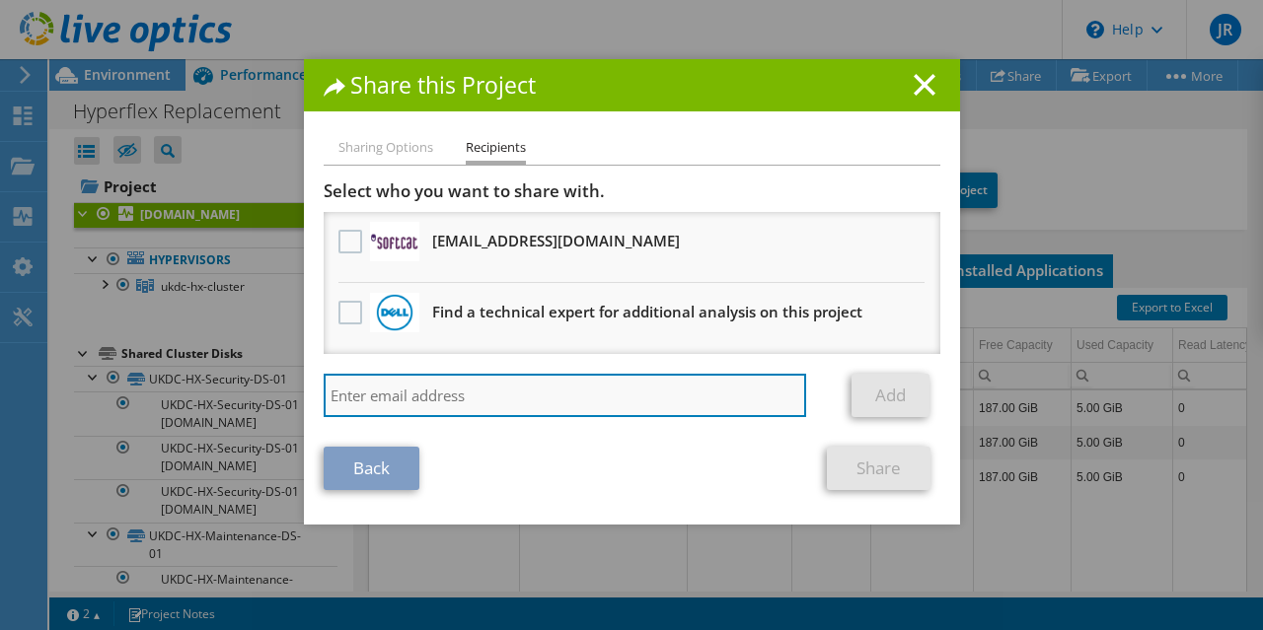
click at [460, 405] on input "search" at bounding box center [565, 395] width 483 height 43
click at [545, 393] on input "search" at bounding box center [565, 395] width 483 height 43
paste input "smirgule@valueretail.com"
type input "smirgule@valueretail.com"
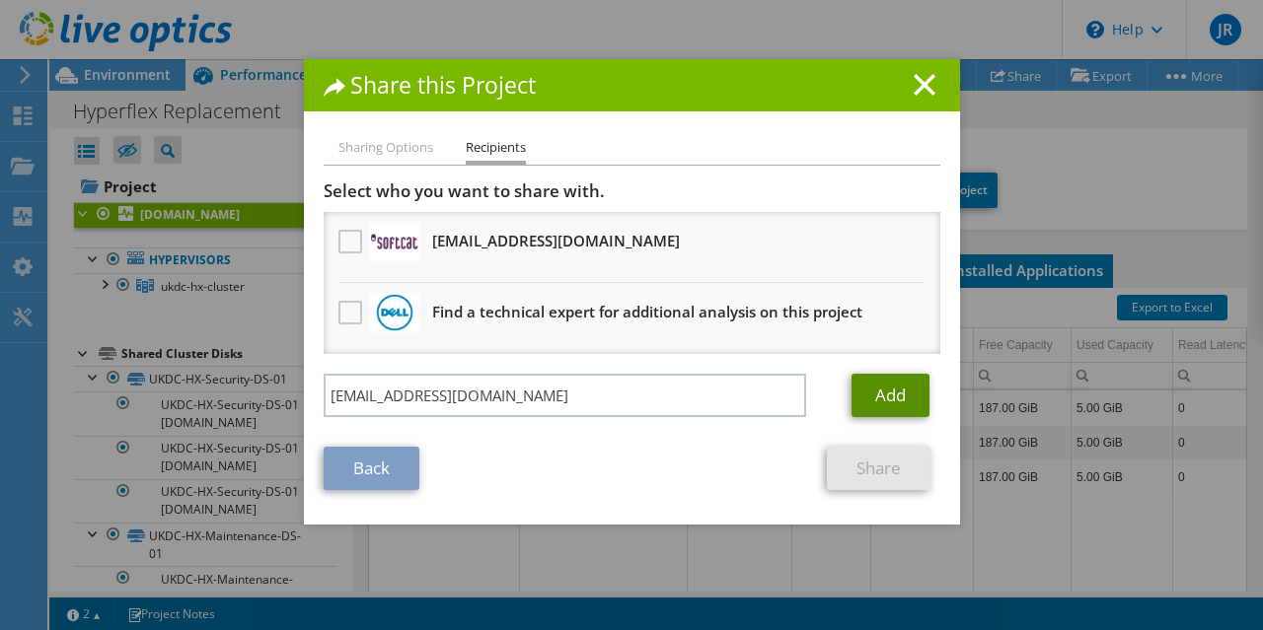
click at [892, 403] on link "Add" at bounding box center [890, 395] width 78 height 43
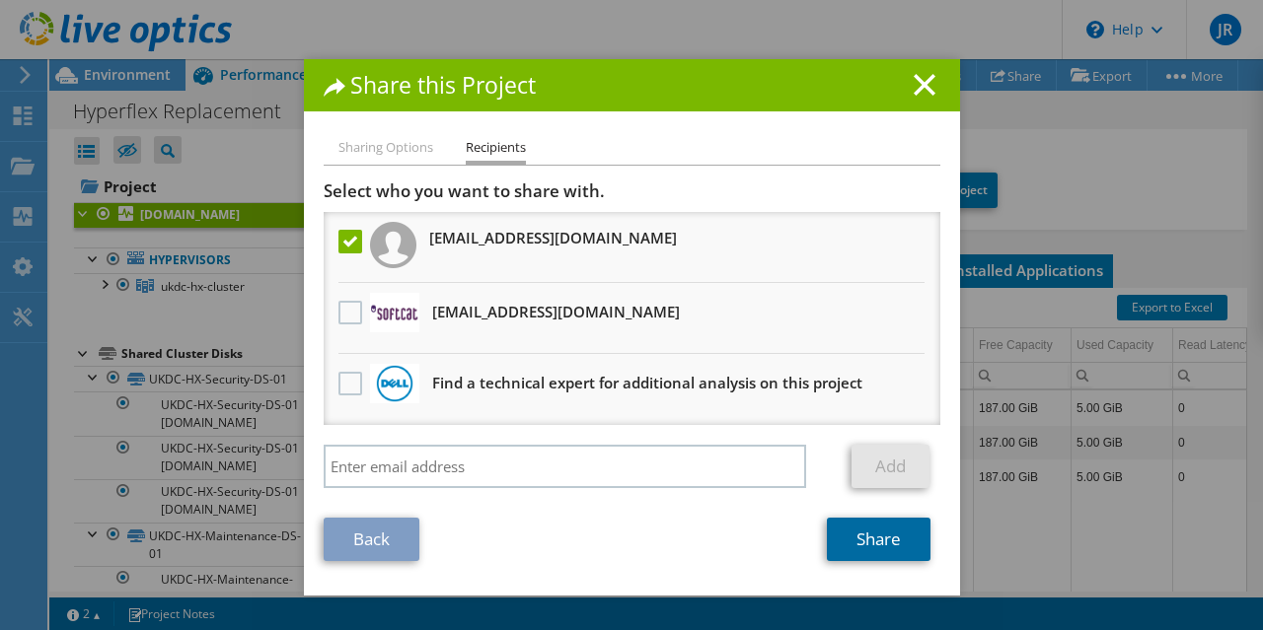
click at [868, 533] on link "Share" at bounding box center [879, 539] width 104 height 43
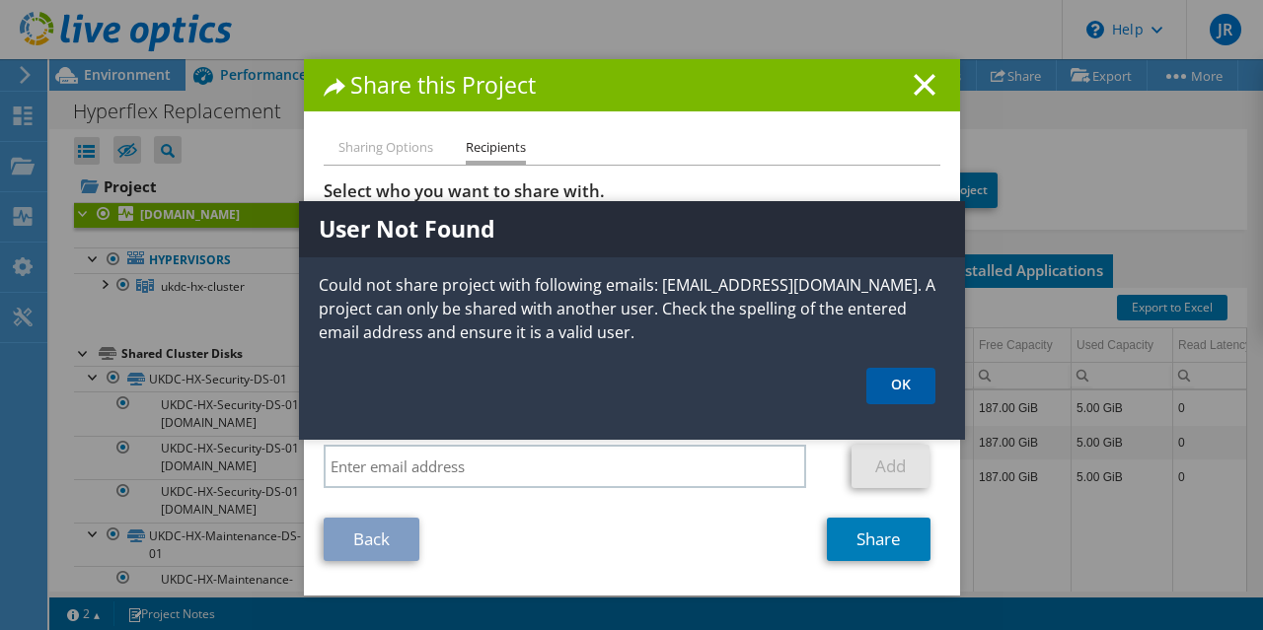
click at [892, 386] on link "OK" at bounding box center [900, 386] width 69 height 37
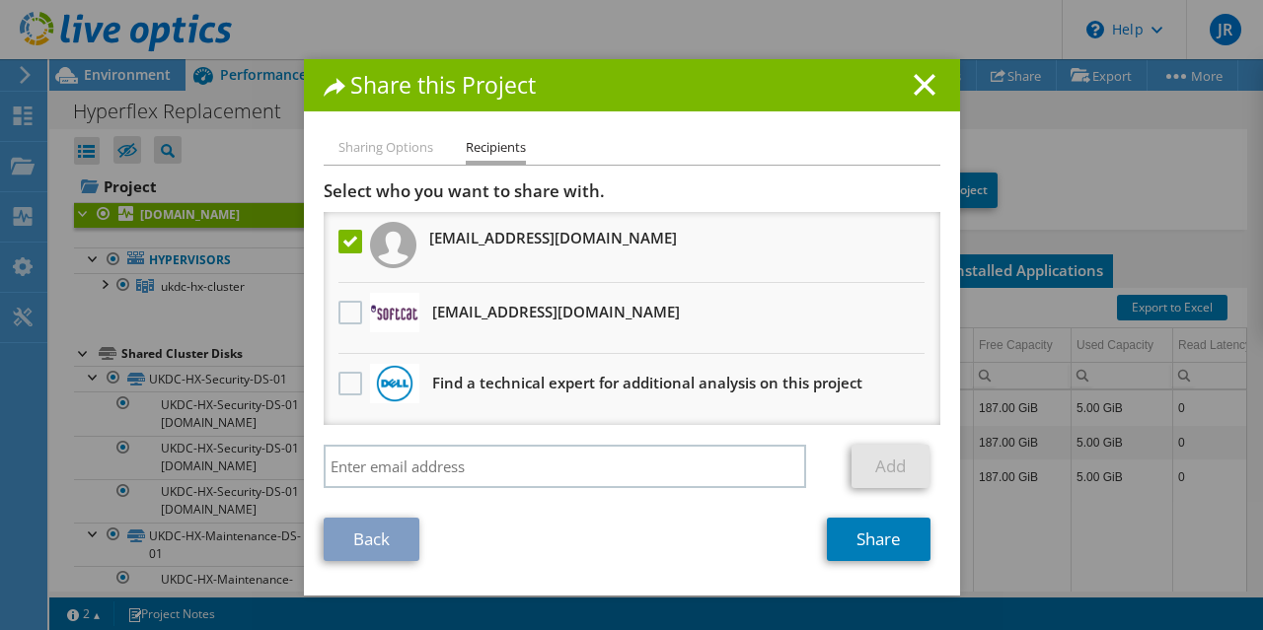
click at [916, 87] on line at bounding box center [925, 85] width 20 height 20
